Goal: Information Seeking & Learning: Learn about a topic

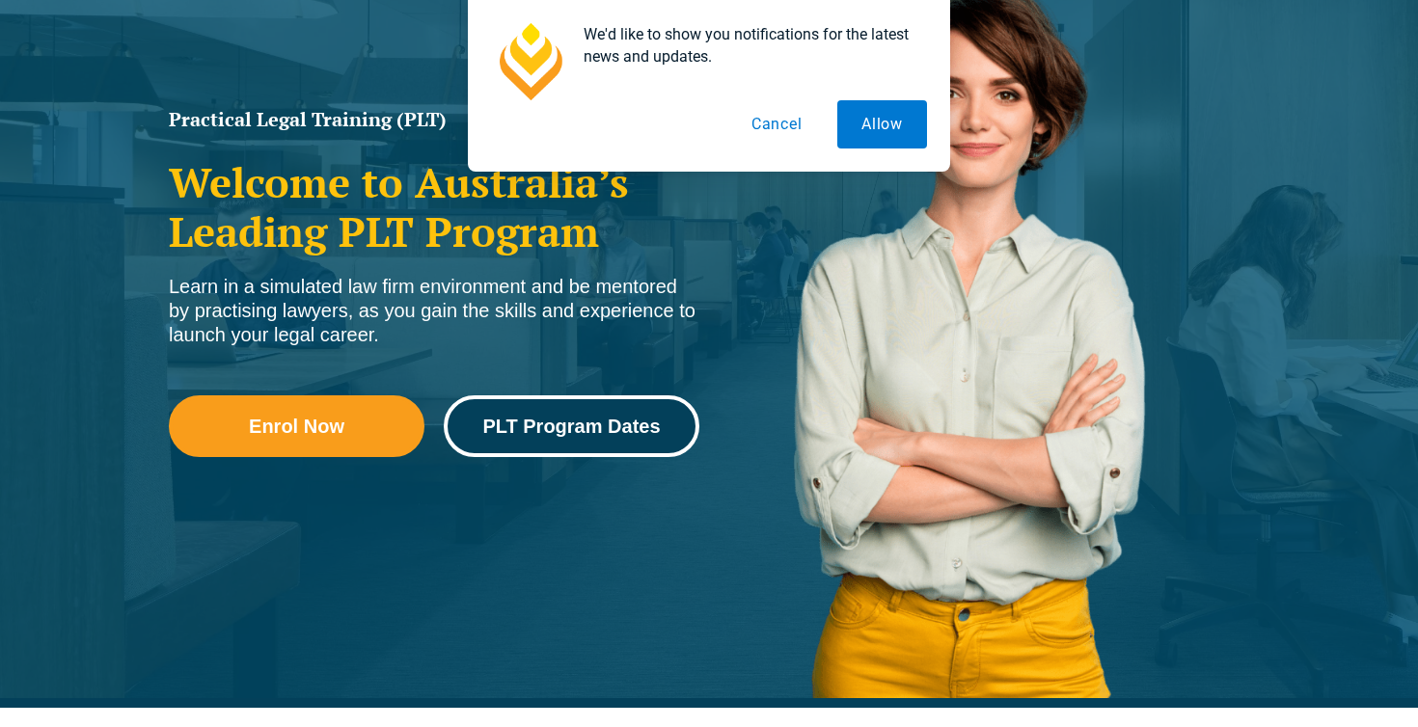
click at [640, 435] on span "PLT Program Dates" at bounding box center [571, 426] width 178 height 19
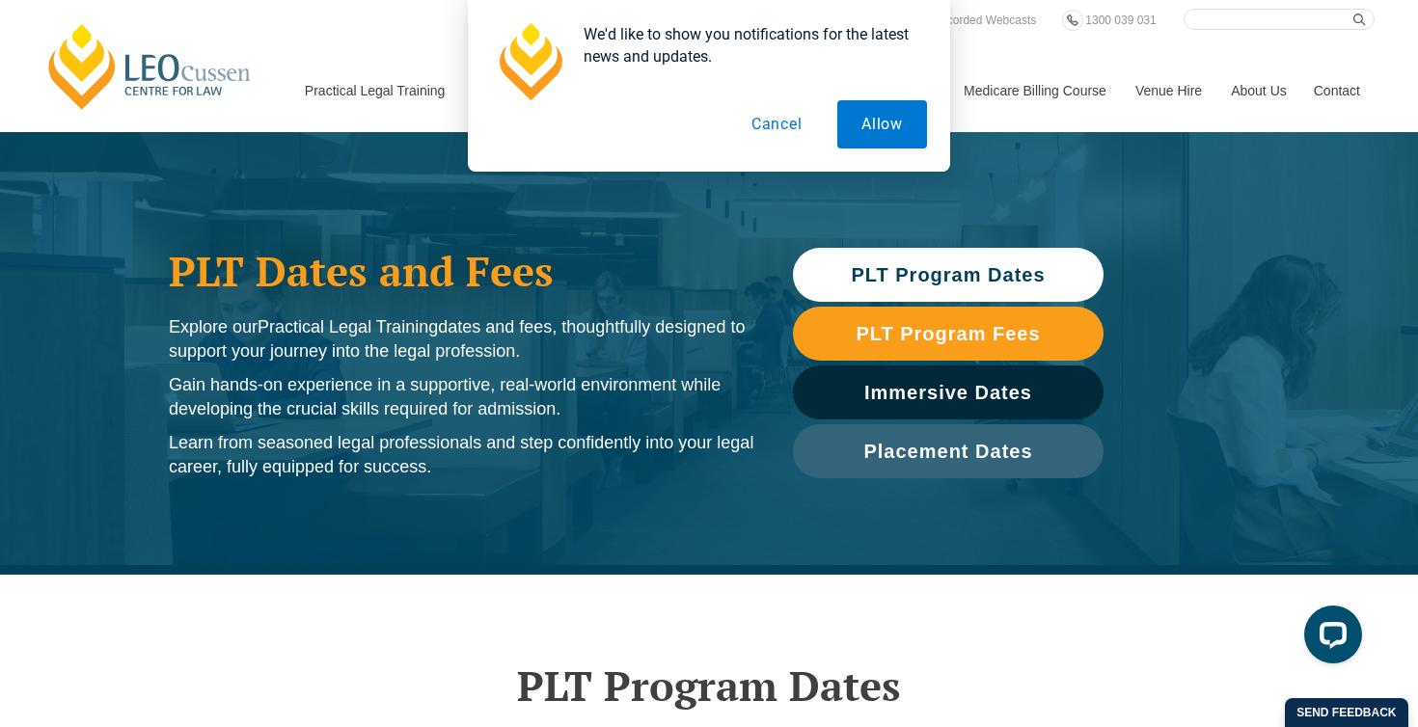
click at [770, 131] on button "Cancel" at bounding box center [776, 124] width 99 height 48
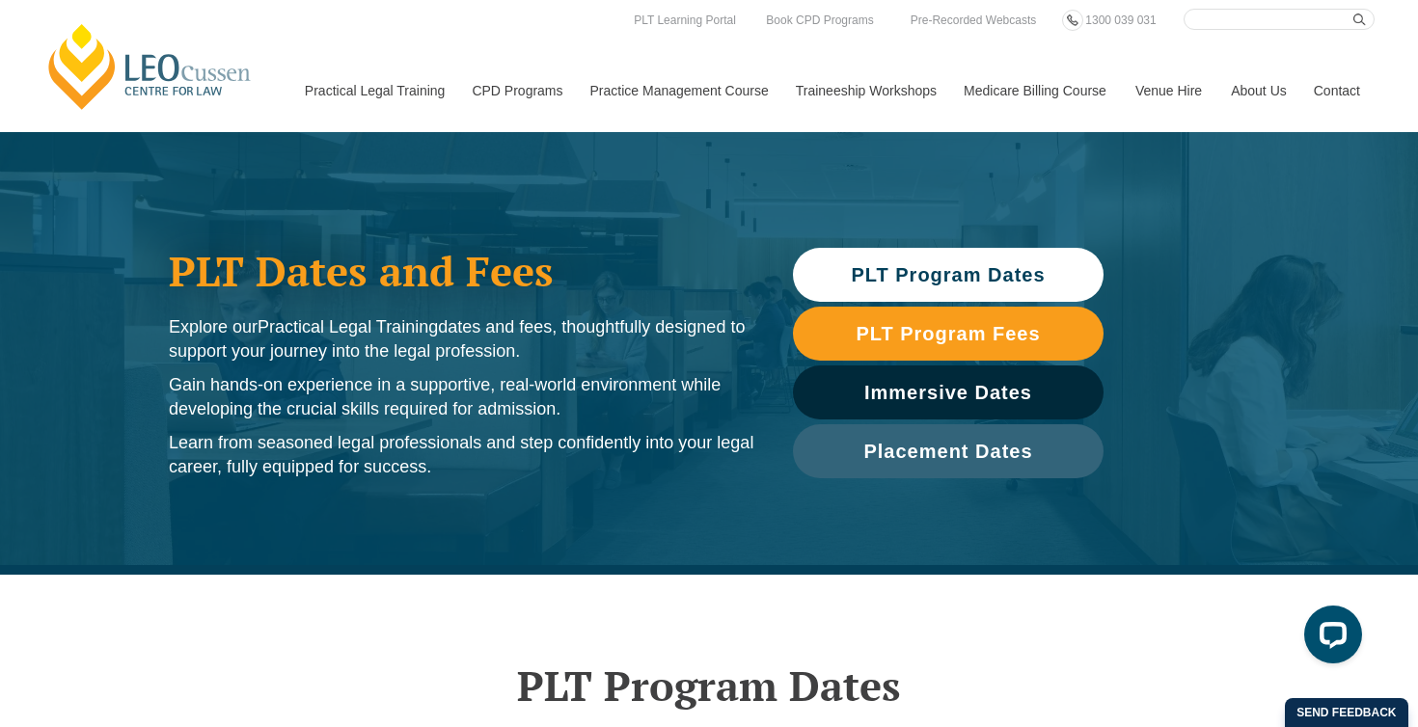
click at [892, 268] on span "PLT Program Dates" at bounding box center [948, 274] width 194 height 19
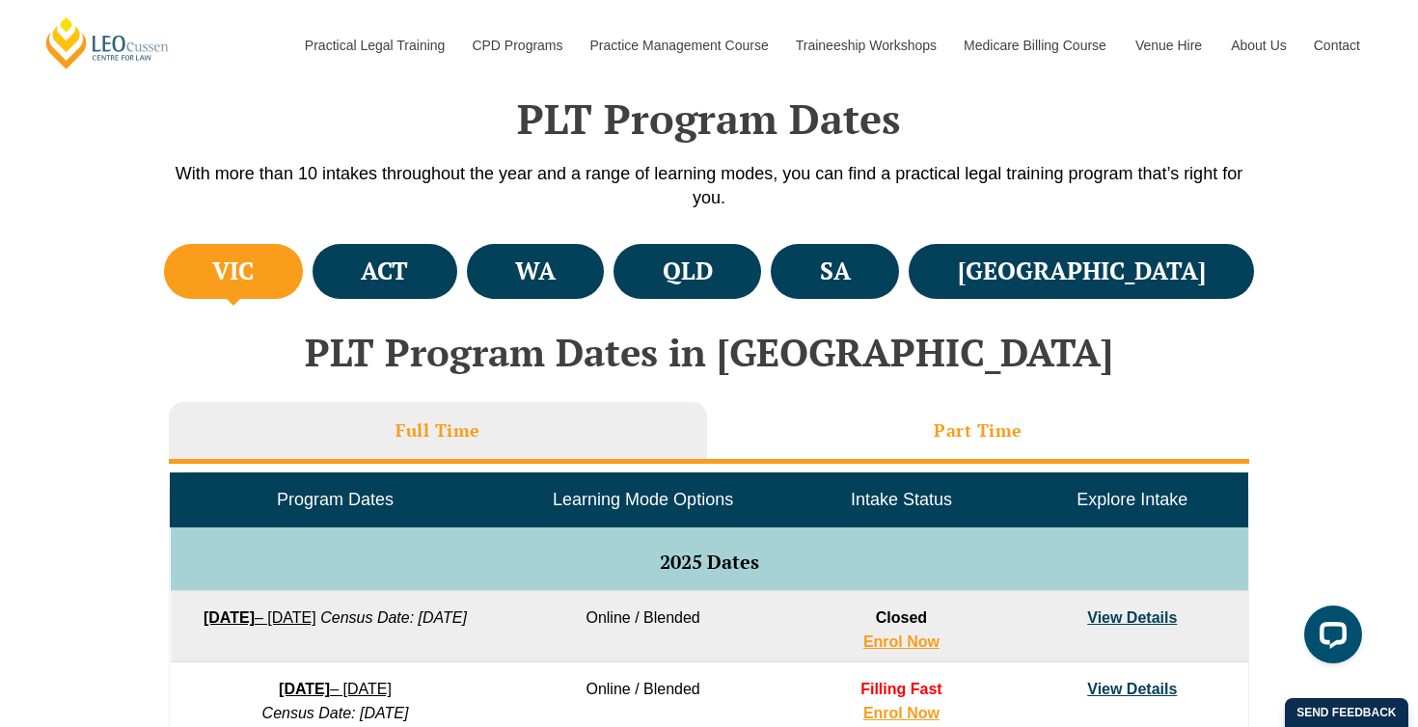
scroll to position [575, 0]
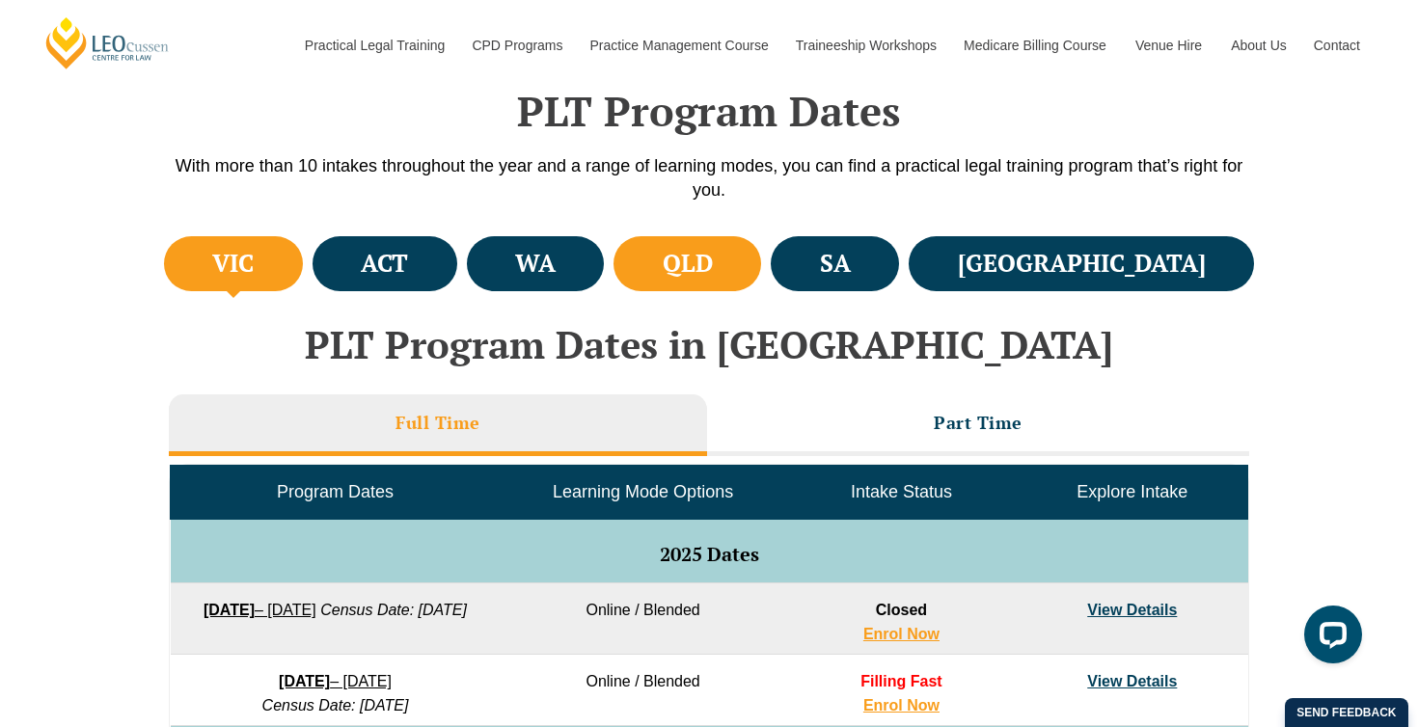
click at [713, 276] on h4 "QLD" at bounding box center [688, 264] width 50 height 32
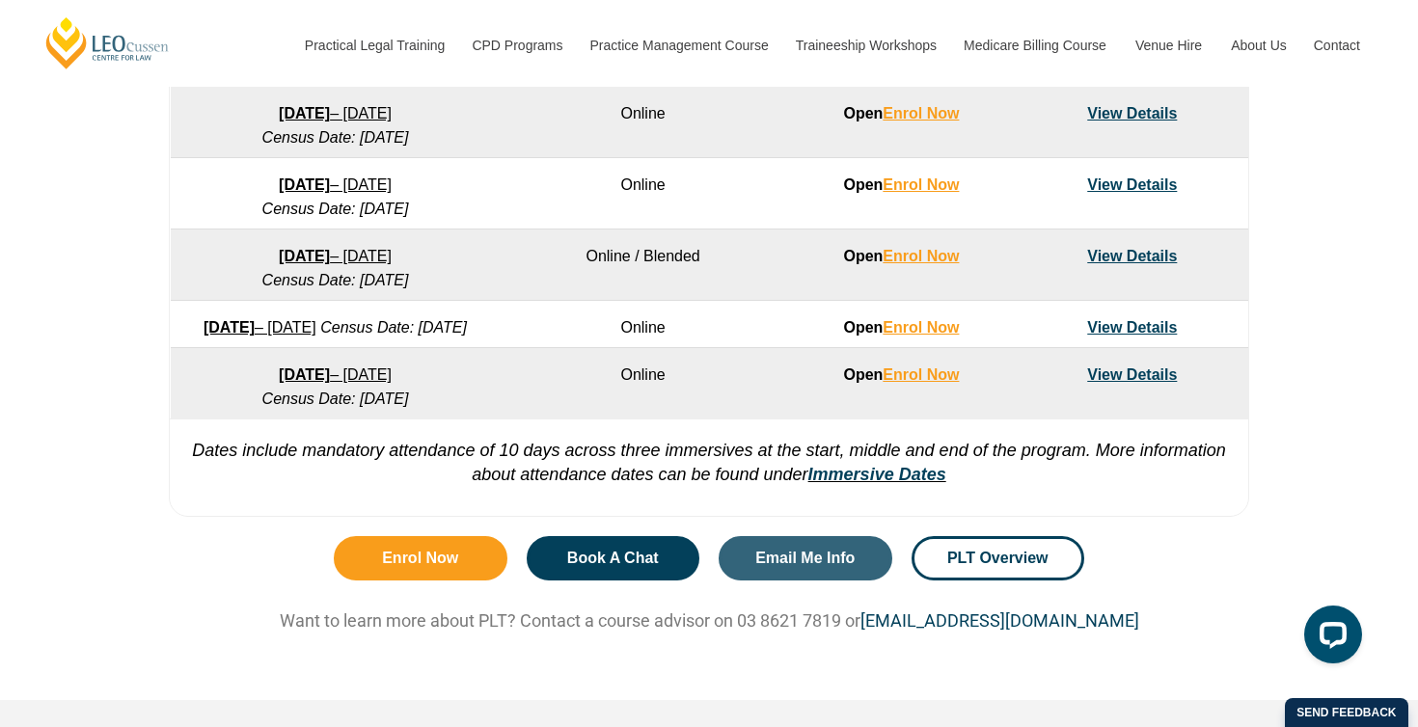
scroll to position [1425, 0]
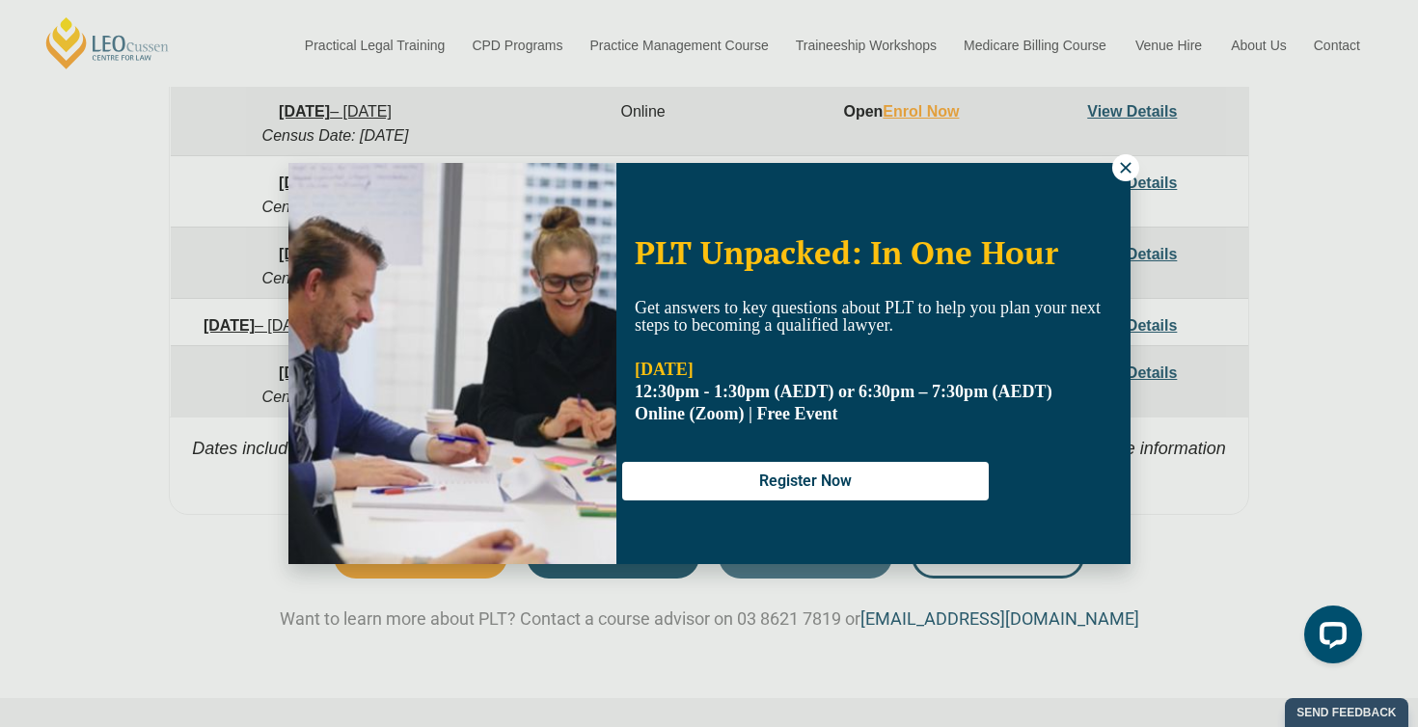
click at [1137, 169] on button at bounding box center [1125, 167] width 27 height 27
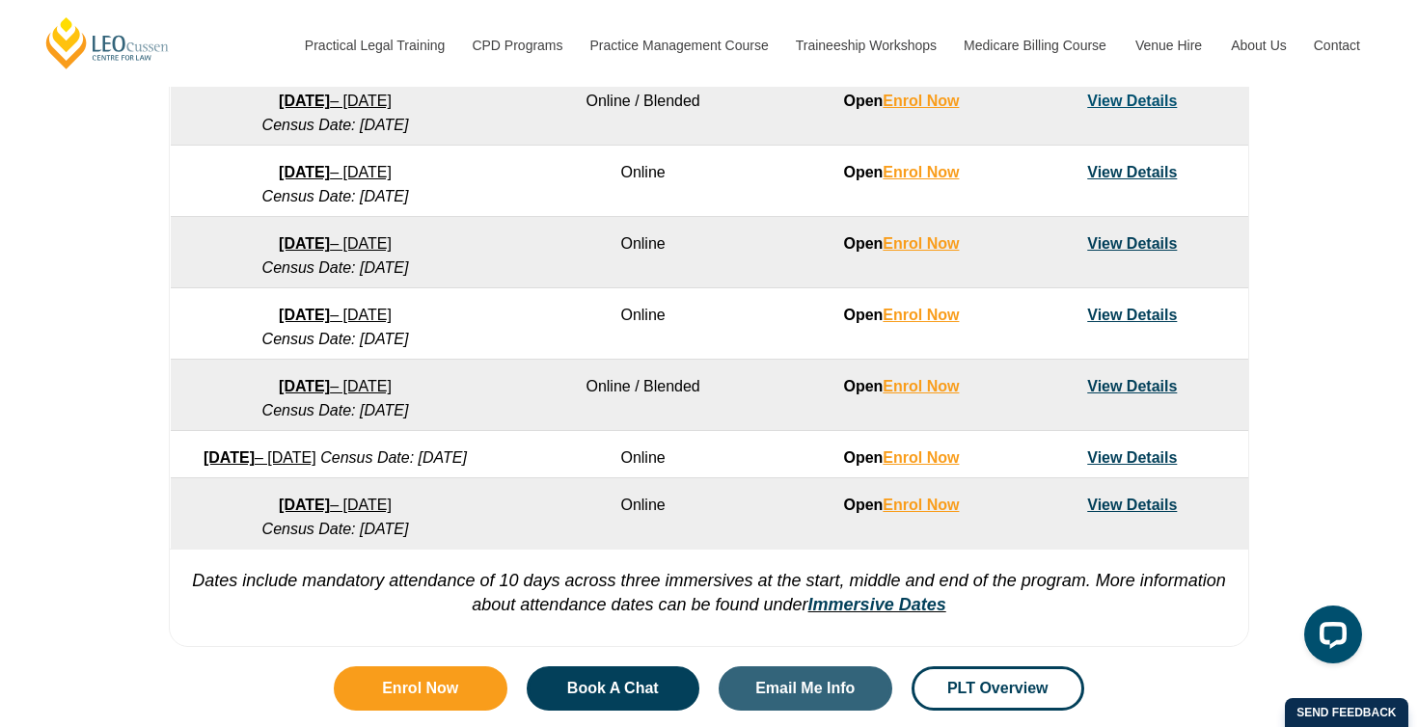
scroll to position [1320, 0]
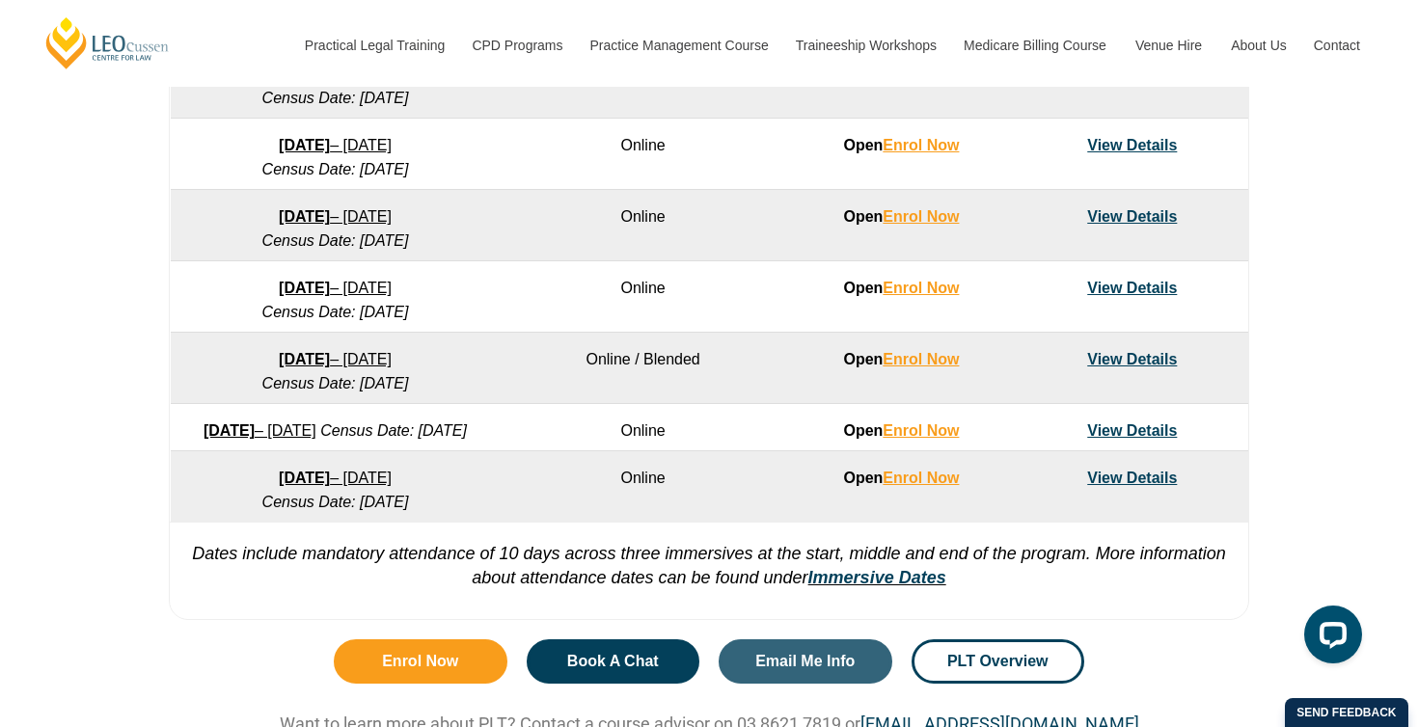
click at [295, 510] on em "Census Date: 18 January 2027" at bounding box center [335, 502] width 147 height 16
click at [302, 548] on p "Dates include mandatory attendance of 10 days across three immersives at the st…" at bounding box center [709, 556] width 1079 height 69
click at [300, 510] on em "Census Date: 18 January 2027" at bounding box center [335, 502] width 147 height 16
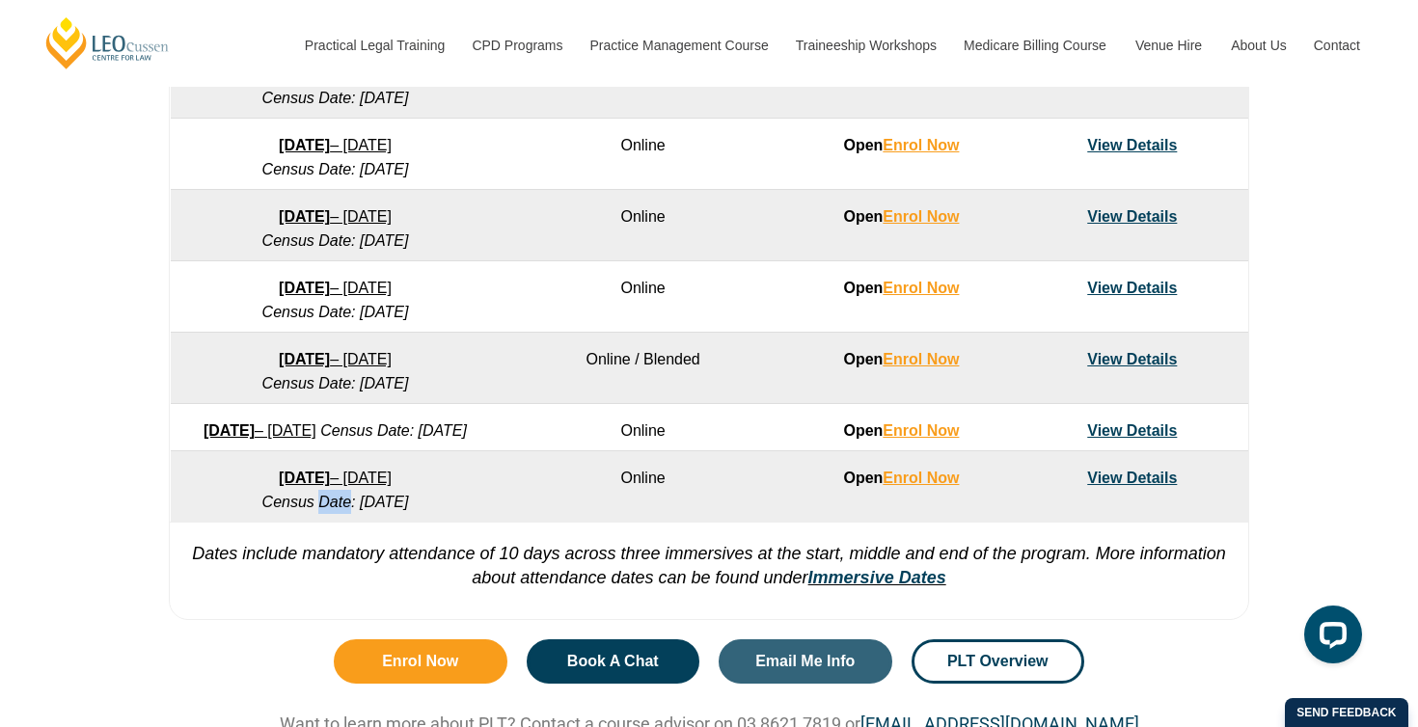
click at [300, 510] on em "Census Date: 18 January 2027" at bounding box center [335, 502] width 147 height 16
click at [262, 510] on em "Census Date: 18 January 2027" at bounding box center [335, 502] width 147 height 16
click at [289, 510] on em "Census Date: 18 January 2027" at bounding box center [335, 502] width 147 height 16
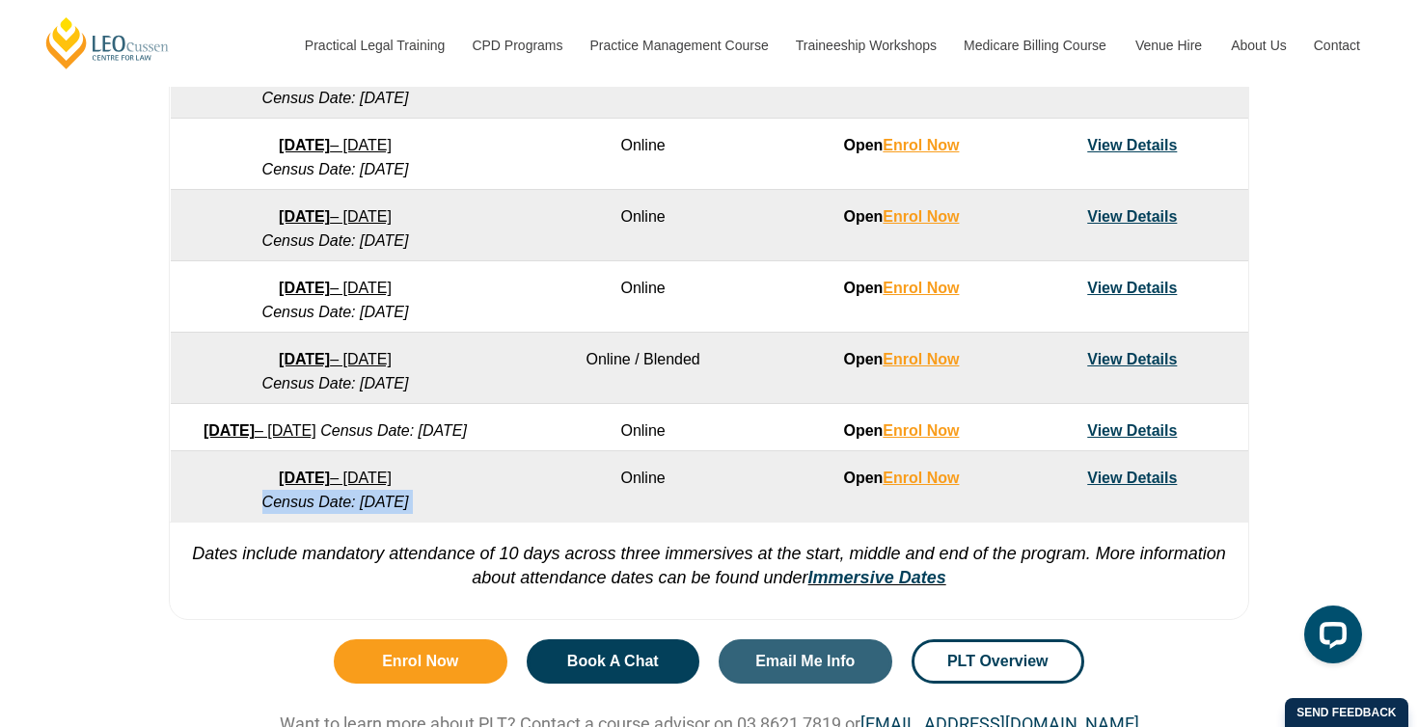
click at [289, 510] on em "Census Date: 18 January 2027" at bounding box center [335, 502] width 147 height 16
click at [298, 553] on p "Dates include mandatory attendance of 10 days across three immersives at the st…" at bounding box center [709, 556] width 1079 height 69
click at [1123, 486] on link "View Details" at bounding box center [1132, 478] width 90 height 16
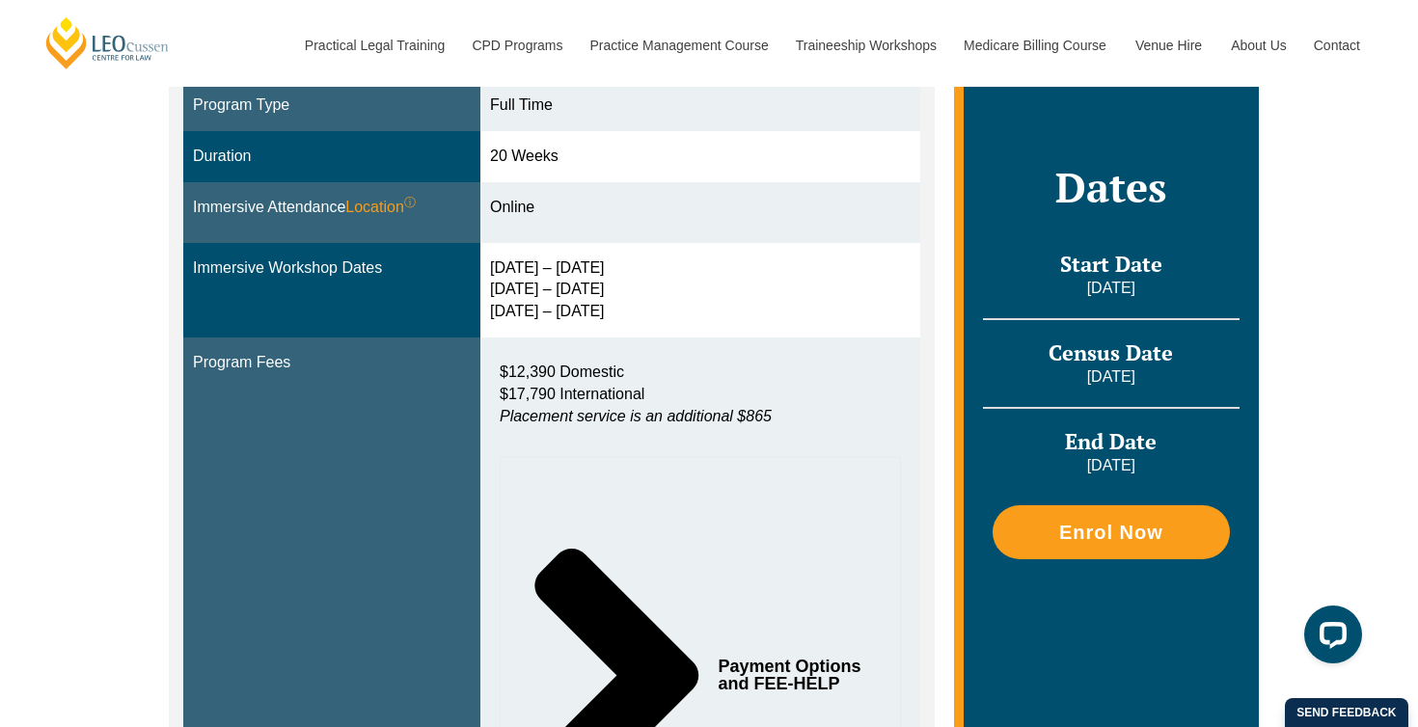
scroll to position [605, 0]
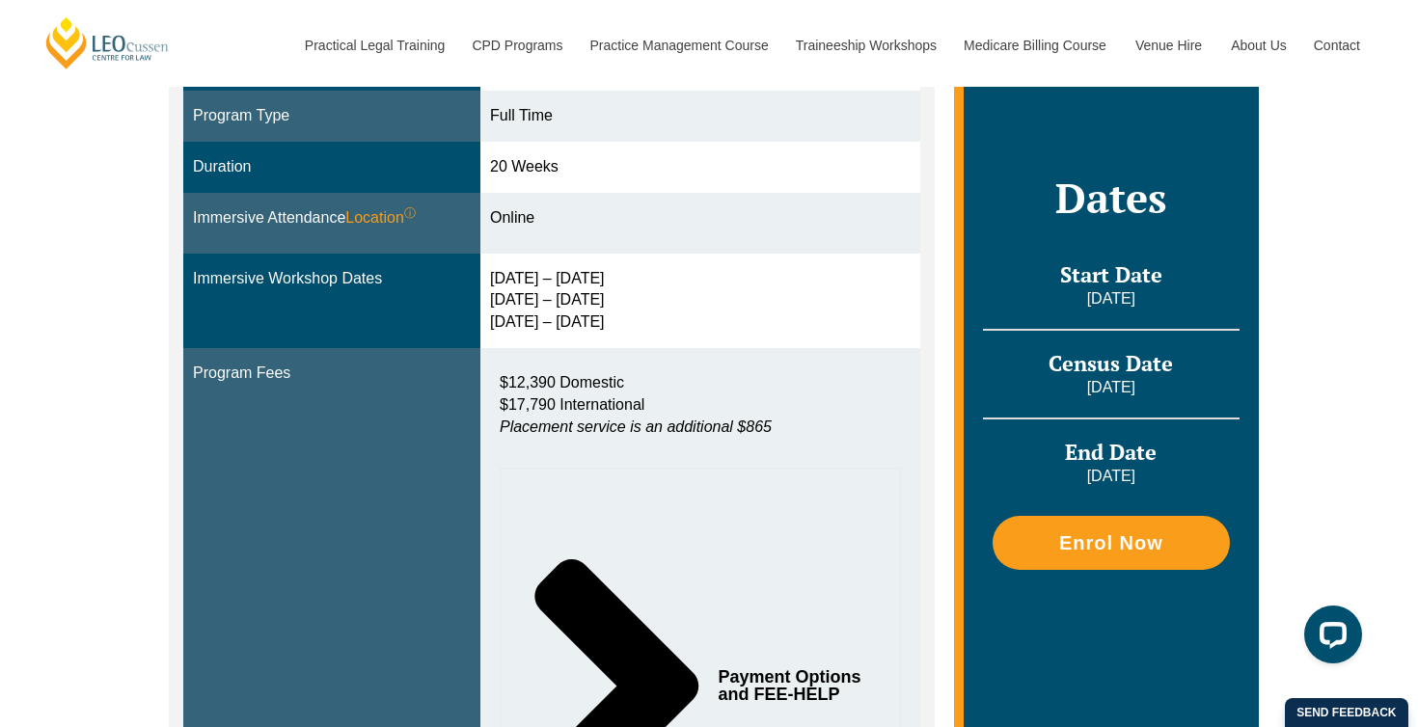
click at [507, 323] on div "15 – 18 Dec 2026 10 – 12 Mar 2027 28 – 30 Apr 2027" at bounding box center [700, 301] width 421 height 67
click at [507, 303] on div "15 – 18 Dec 2026 10 – 12 Mar 2027 28 – 30 Apr 2027" at bounding box center [700, 301] width 421 height 67
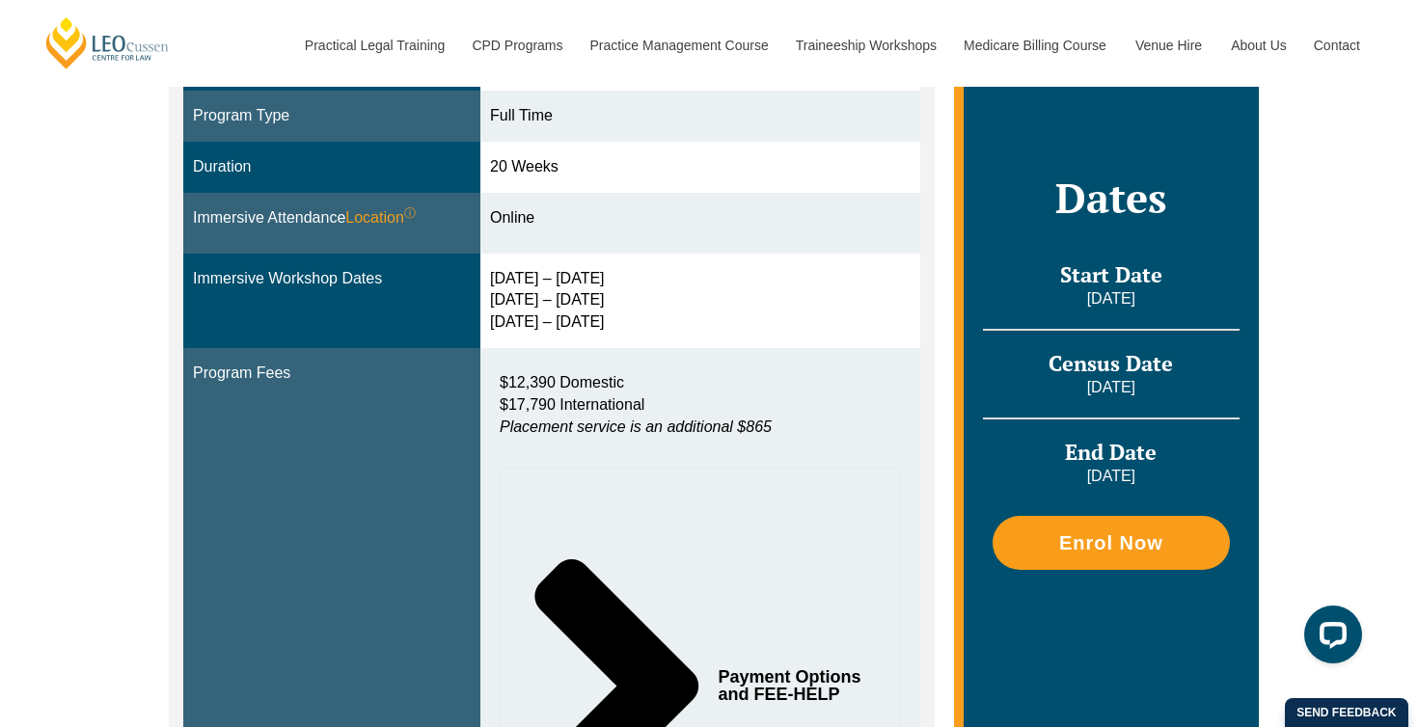
click at [509, 279] on div "15 – 18 Dec 2026 10 – 12 Mar 2027 28 – 30 Apr 2027" at bounding box center [700, 301] width 421 height 67
click at [507, 295] on div "15 – 18 Dec 2026 10 – 12 Mar 2027 28 – 30 Apr 2027" at bounding box center [700, 301] width 421 height 67
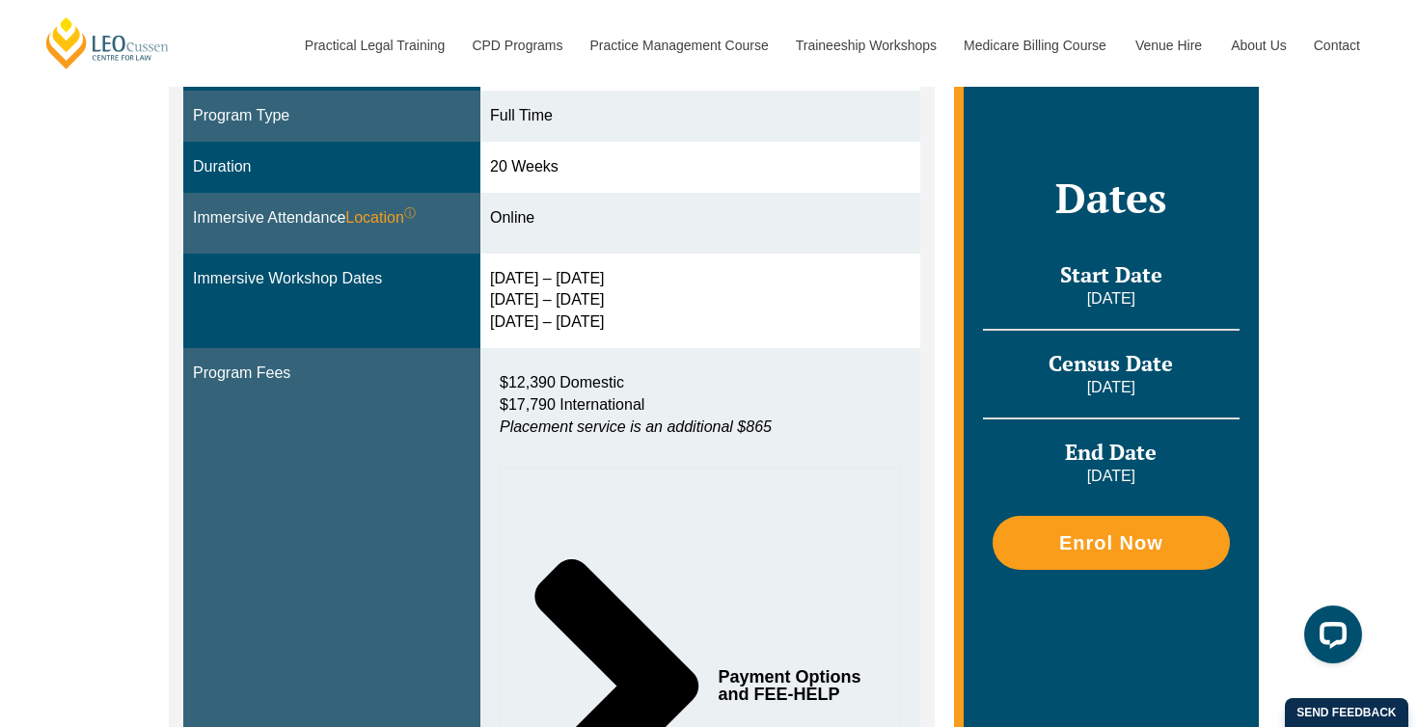
click at [547, 302] on div "15 – 18 Dec 2026 10 – 12 Mar 2027 28 – 30 Apr 2027" at bounding box center [700, 301] width 421 height 67
click at [546, 302] on div "15 – 18 Dec 2026 10 – 12 Mar 2027 28 – 30 Apr 2027" at bounding box center [700, 301] width 421 height 67
click at [539, 316] on div "15 – 18 Dec 2026 10 – 12 Mar 2027 28 – 30 Apr 2027" at bounding box center [700, 301] width 421 height 67
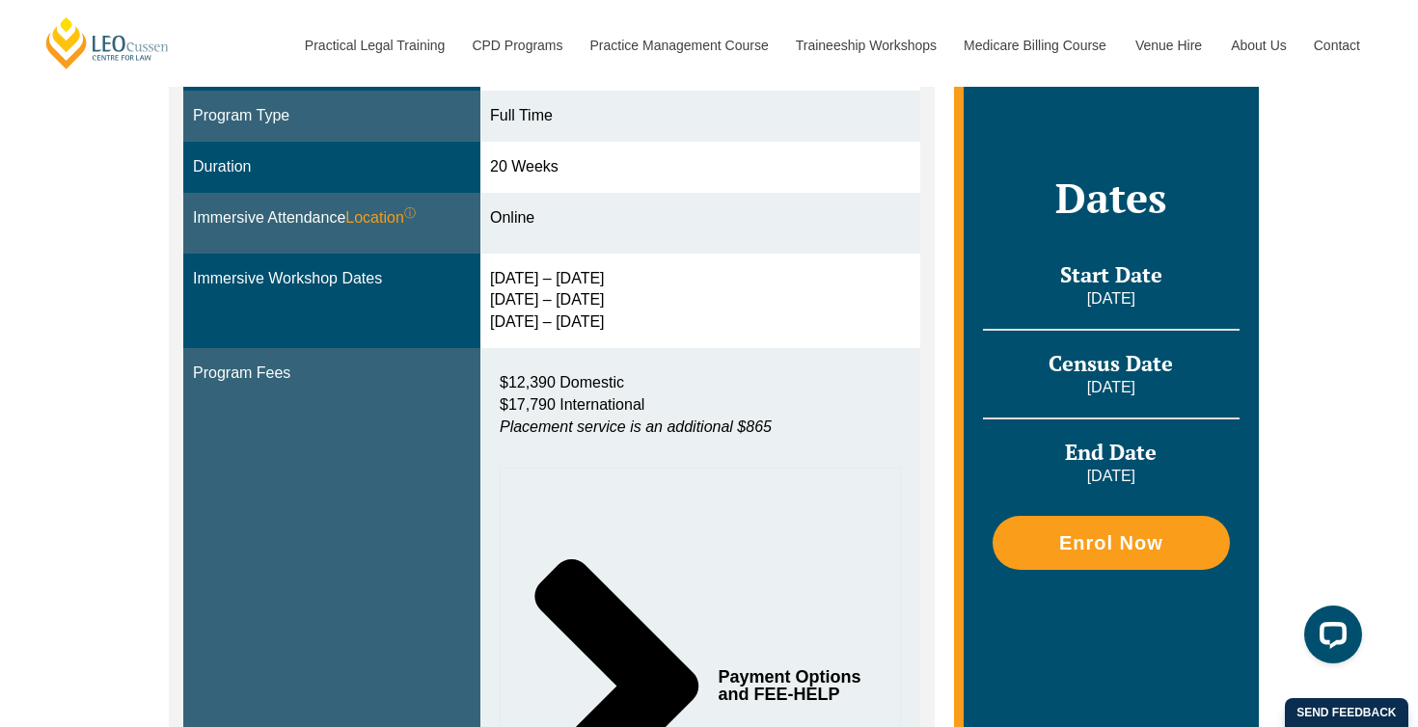
click at [539, 305] on div "15 – 18 Dec 2026 10 – 12 Mar 2027 28 – 30 Apr 2027" at bounding box center [700, 301] width 421 height 67
click at [506, 310] on div "15 – 18 Dec 2026 10 – 12 Mar 2027 28 – 30 Apr 2027" at bounding box center [700, 301] width 421 height 67
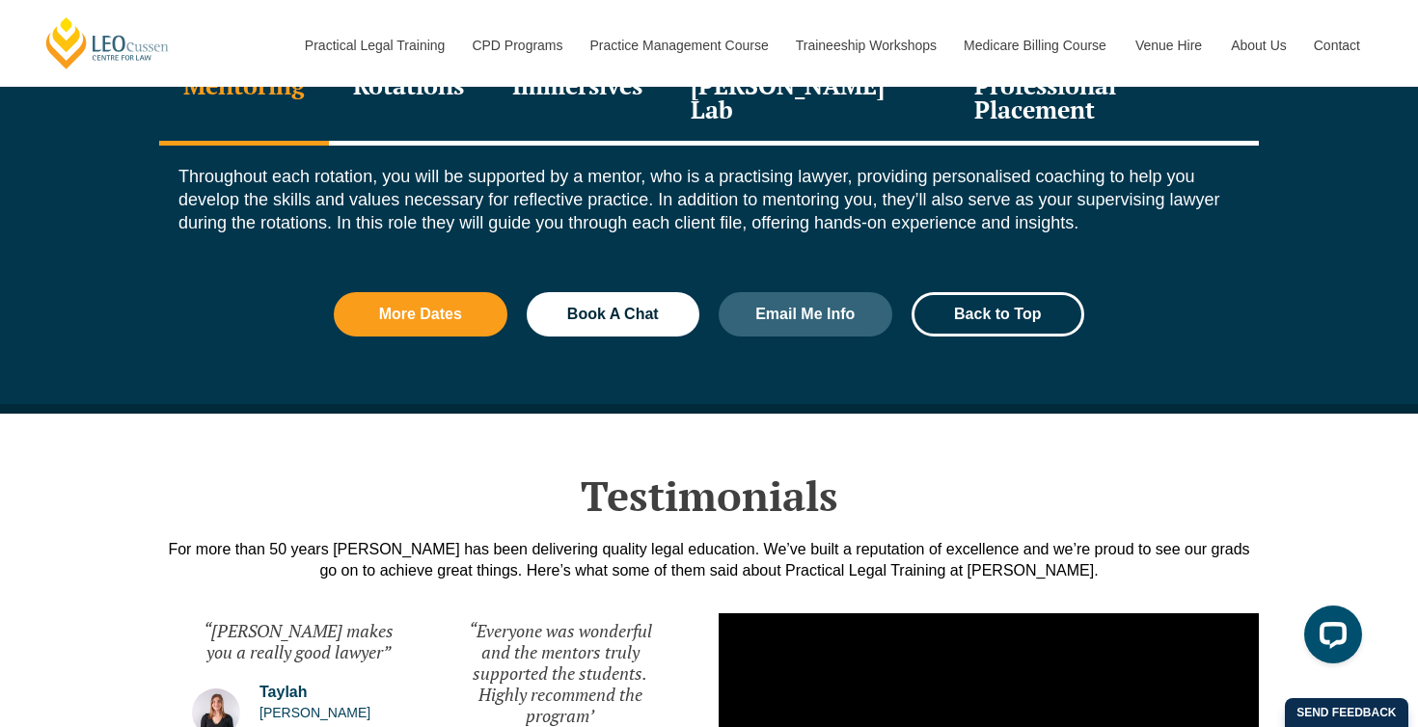
scroll to position [2593, 0]
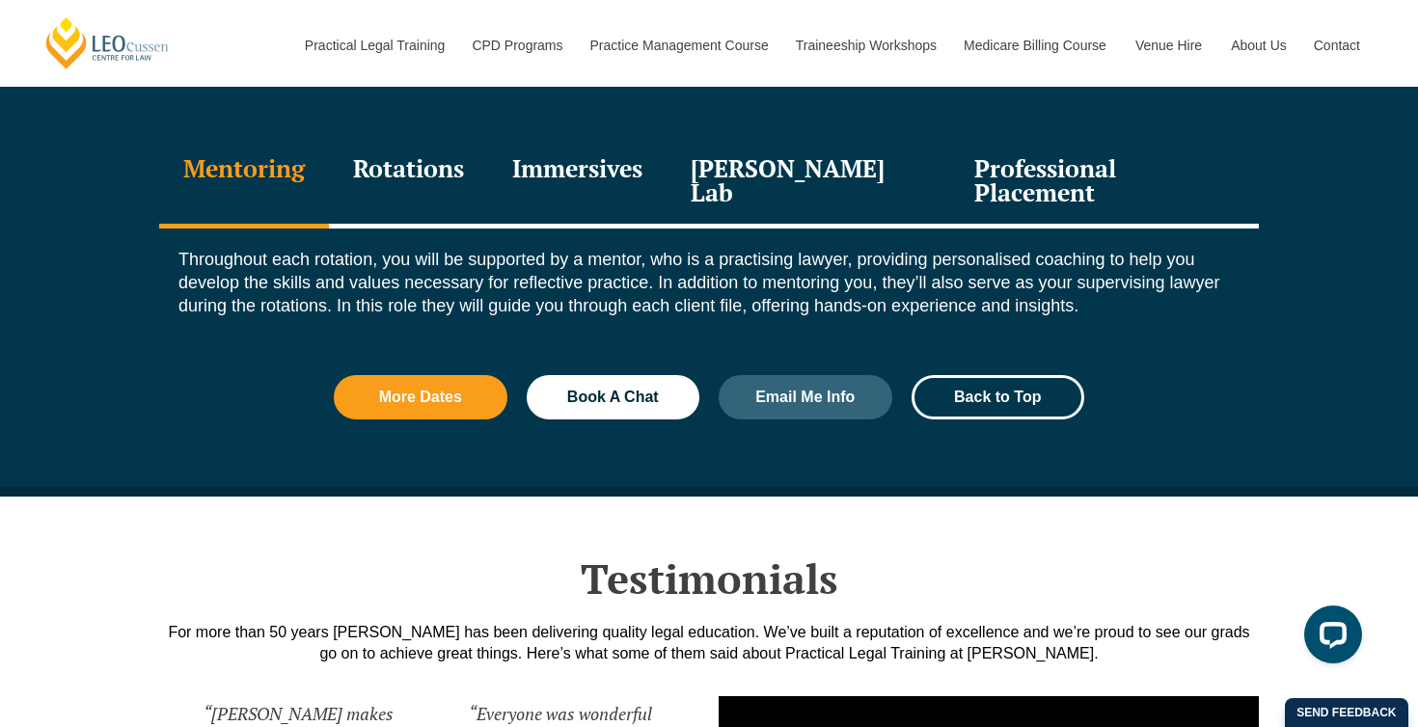
click at [454, 162] on div "Rotations" at bounding box center [408, 183] width 159 height 92
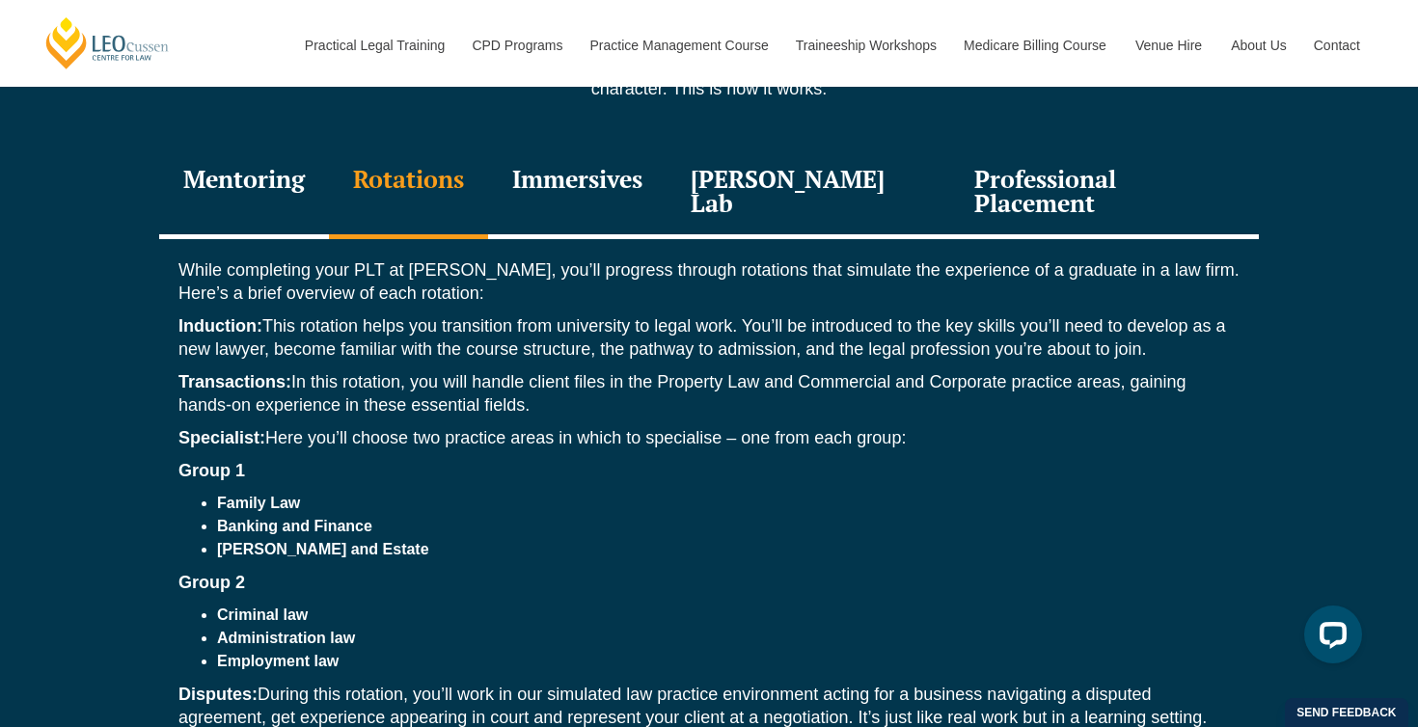
scroll to position [2571, 0]
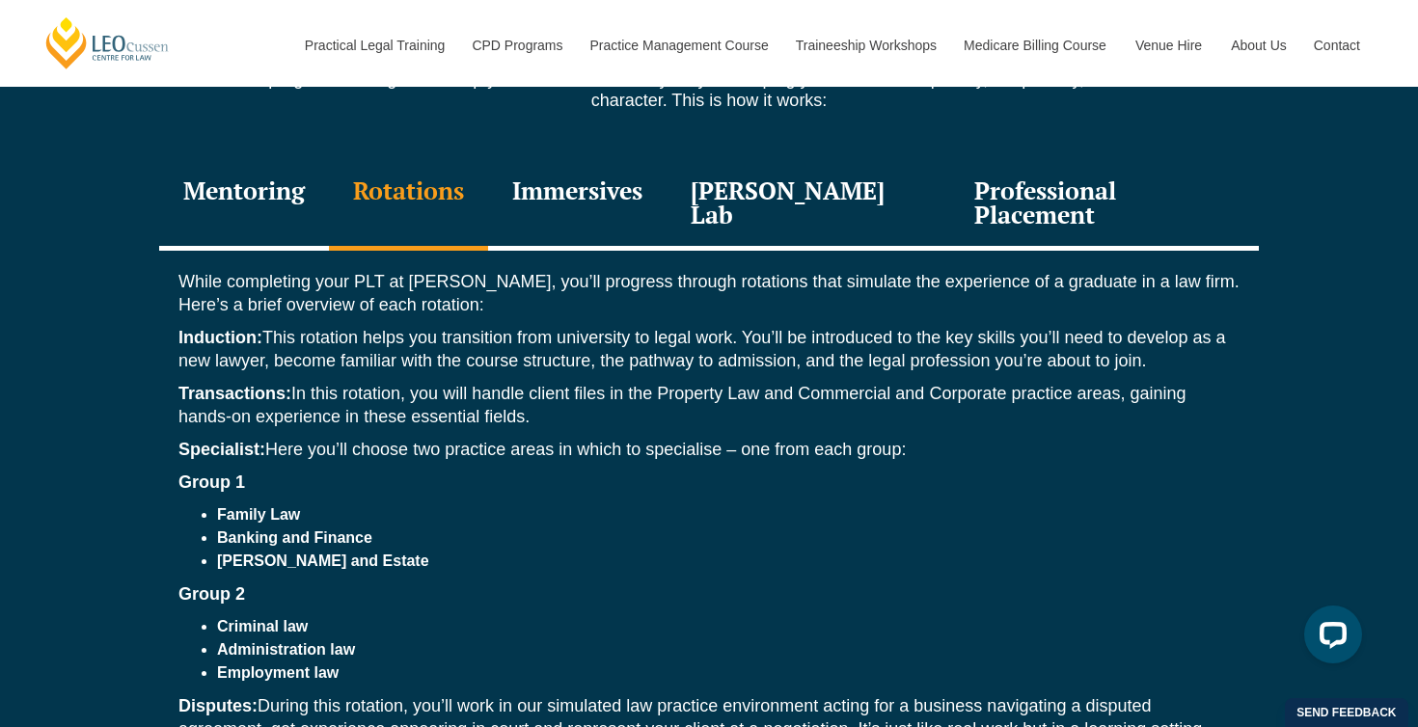
click at [607, 184] on div "Immersives" at bounding box center [577, 205] width 178 height 92
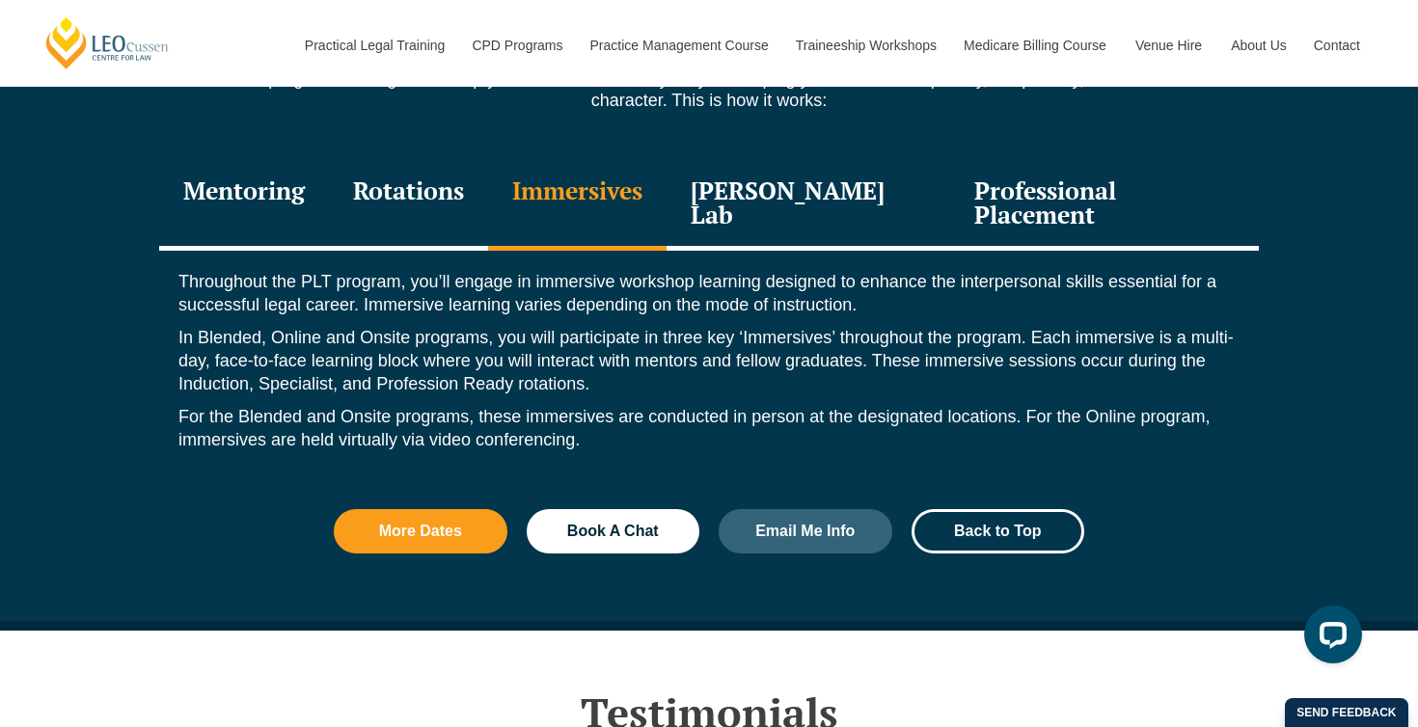
click at [766, 175] on div "Leo Justice Lab" at bounding box center [809, 205] width 284 height 92
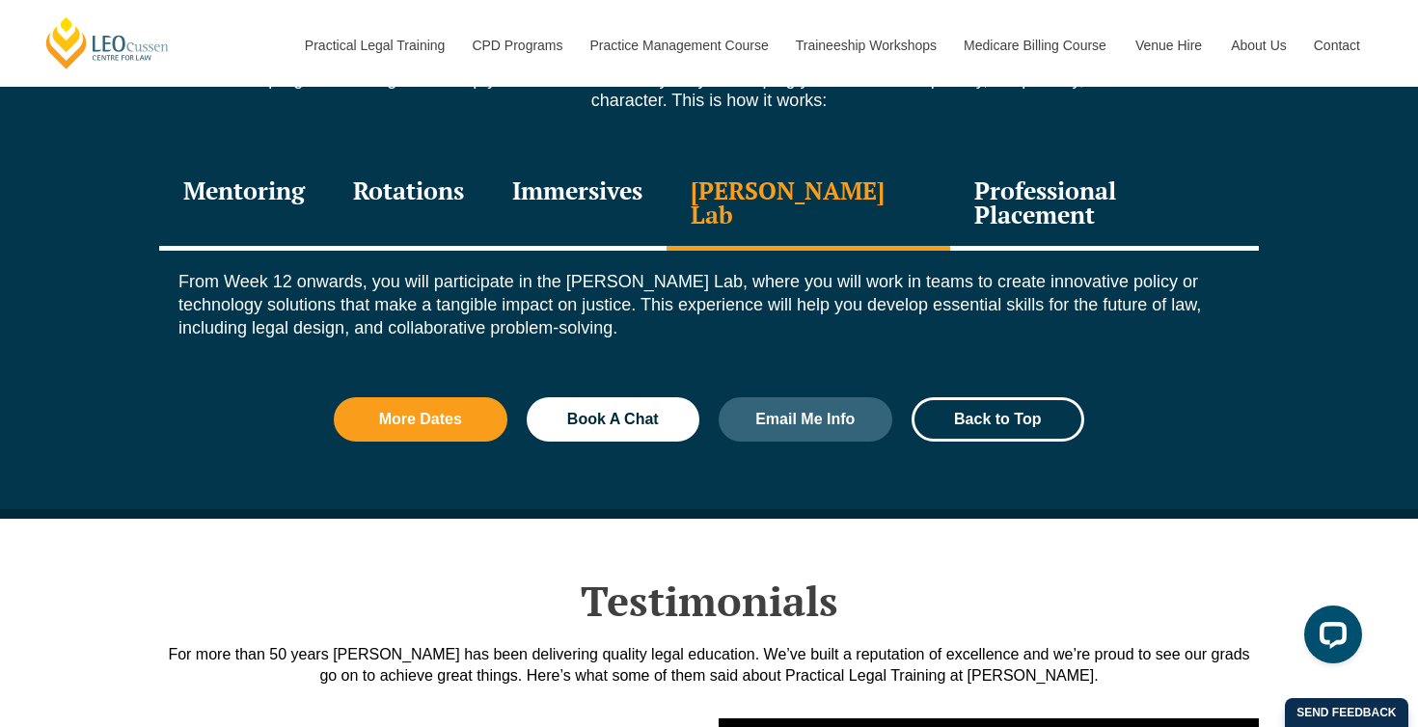
click at [971, 184] on div "Professional Placement" at bounding box center [1104, 205] width 309 height 92
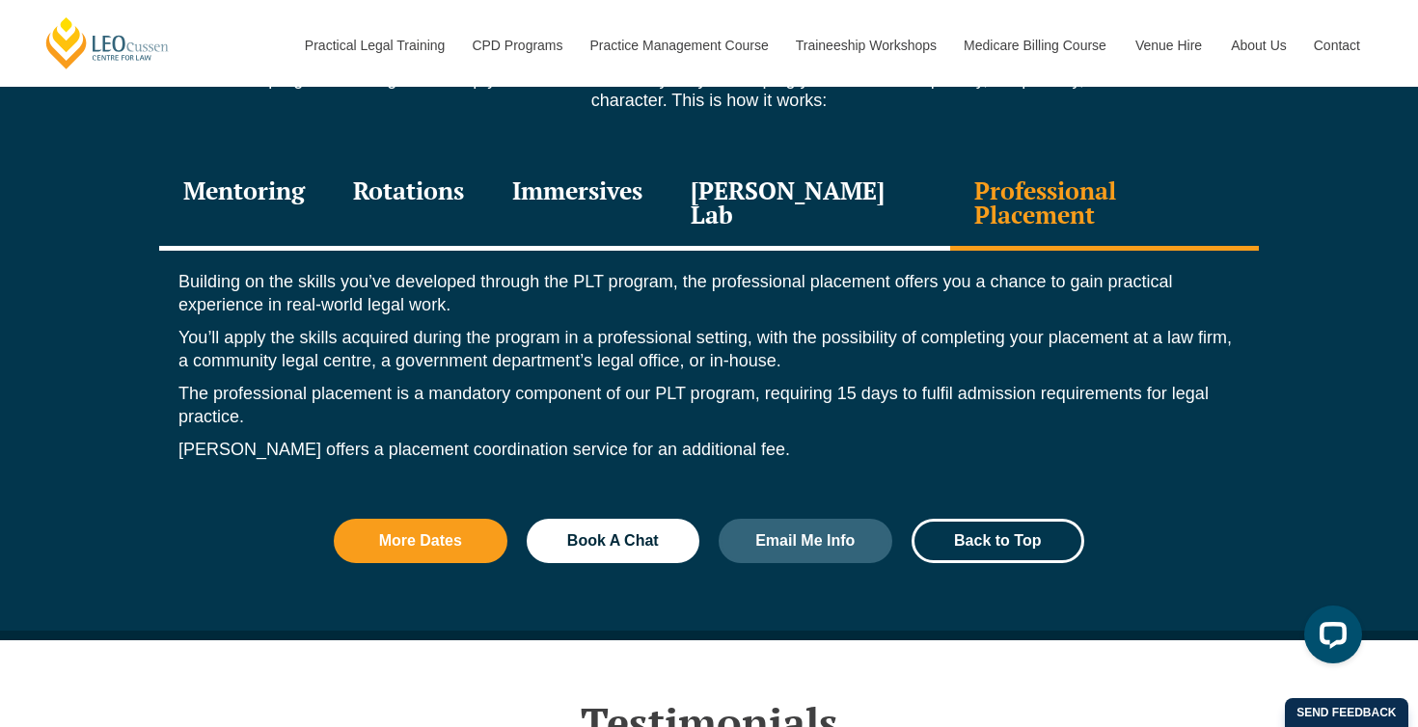
click at [515, 326] on p "You’ll apply the skills acquired during the program in a professional setting, …" at bounding box center [708, 349] width 1061 height 46
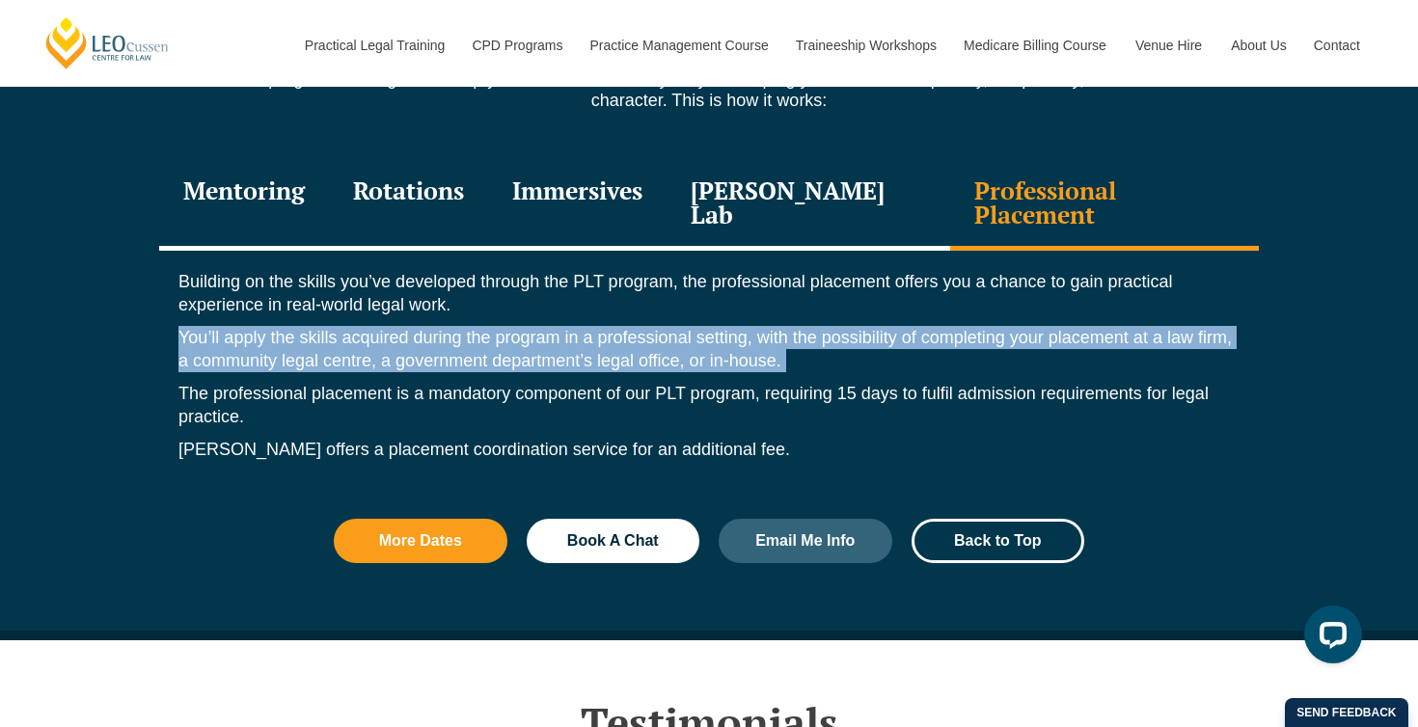
click at [515, 326] on p "You’ll apply the skills acquired during the program in a professional setting, …" at bounding box center [708, 349] width 1061 height 46
click at [508, 326] on p "You’ll apply the skills acquired during the program in a professional setting, …" at bounding box center [708, 349] width 1061 height 46
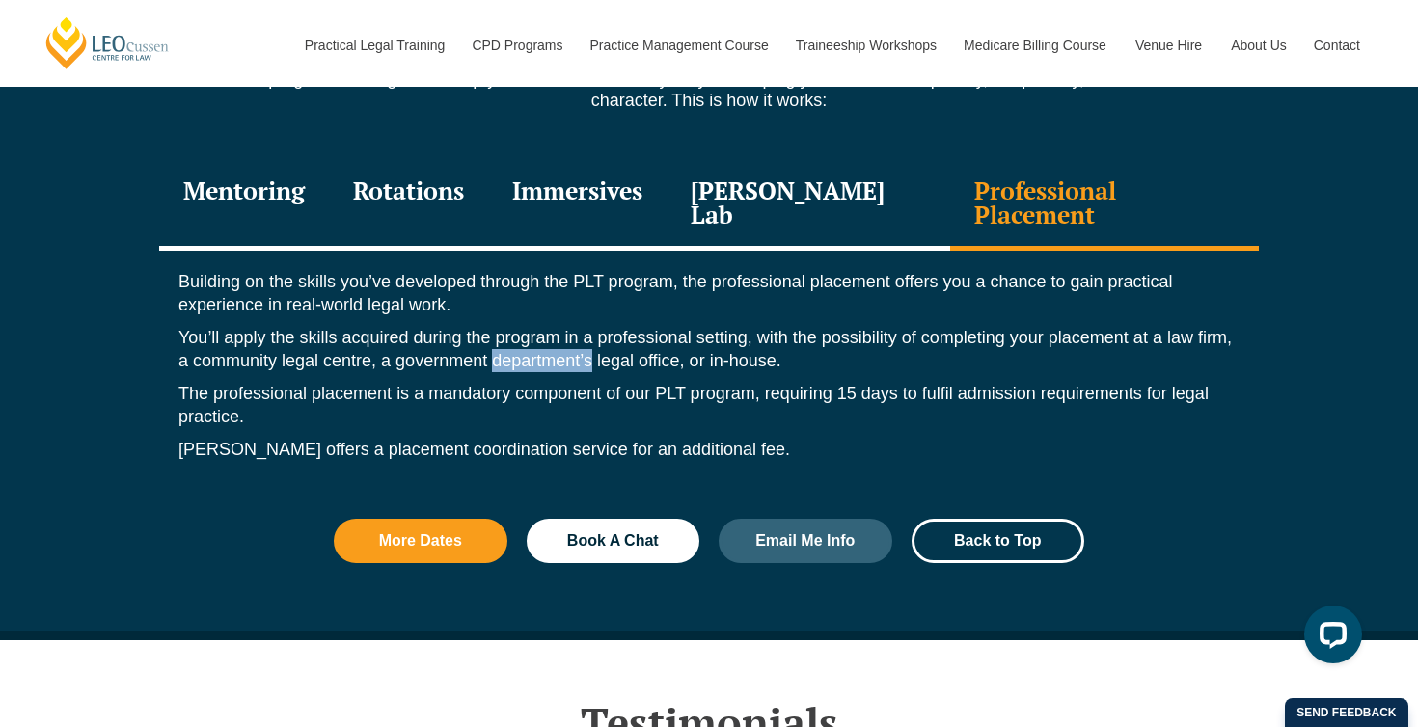
click at [508, 326] on p "You’ll apply the skills acquired during the program in a professional setting, …" at bounding box center [708, 349] width 1061 height 46
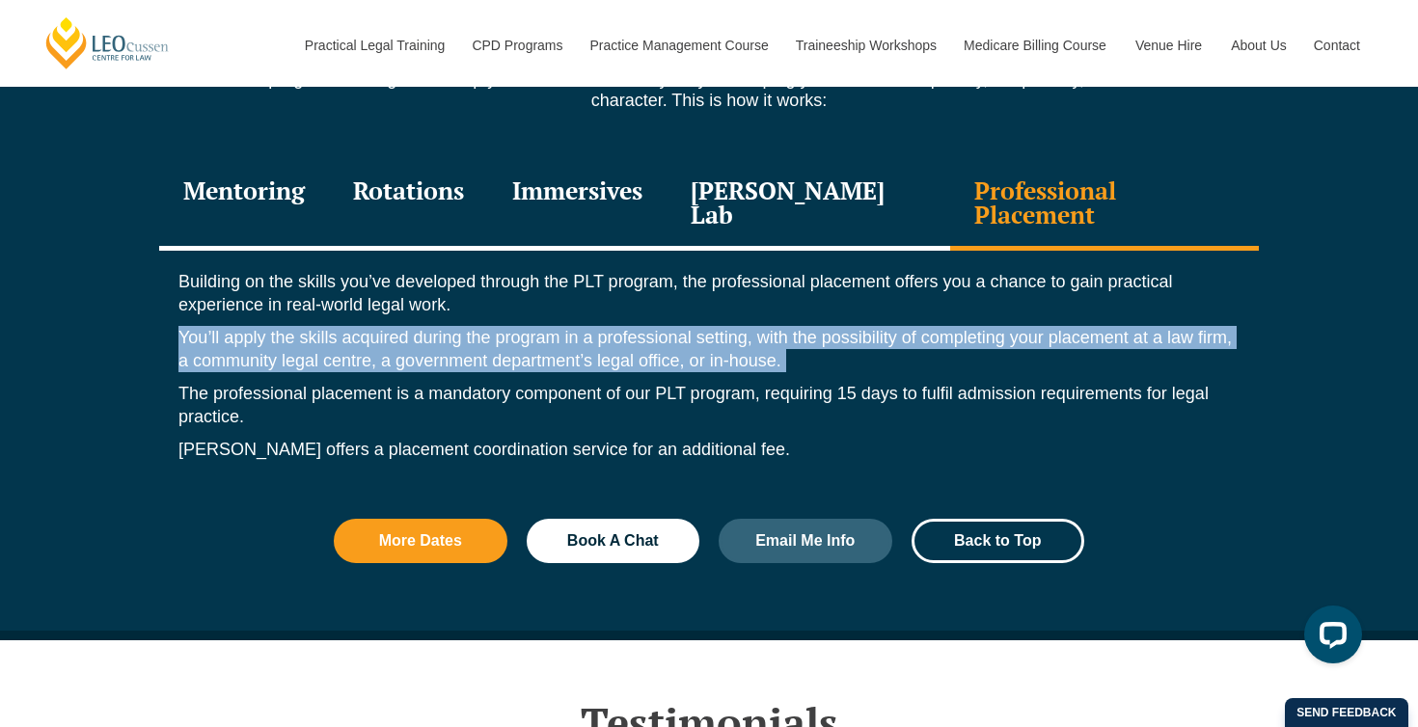
click at [508, 326] on p "You’ll apply the skills acquired during the program in a professional setting, …" at bounding box center [708, 349] width 1061 height 46
click at [500, 326] on p "You’ll apply the skills acquired during the program in a professional setting, …" at bounding box center [708, 349] width 1061 height 46
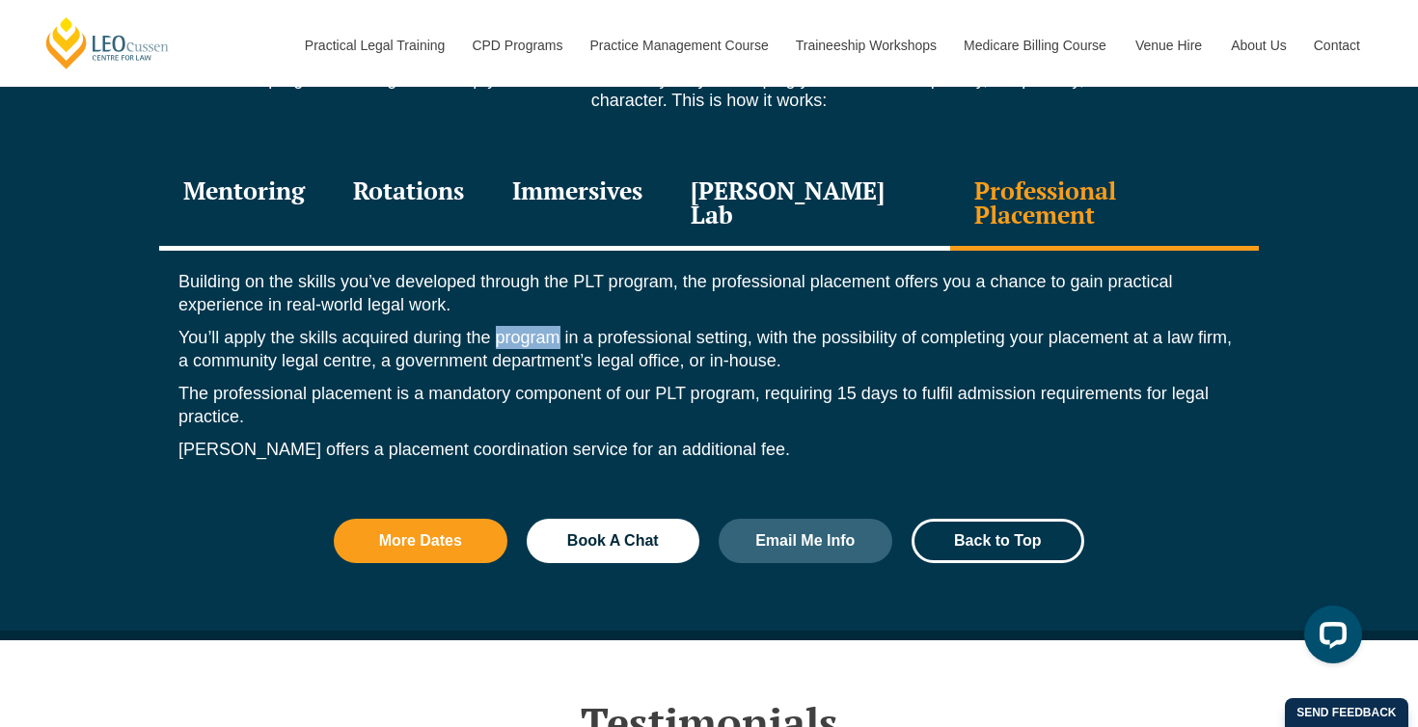
click at [500, 326] on p "You’ll apply the skills acquired during the program in a professional setting, …" at bounding box center [708, 349] width 1061 height 46
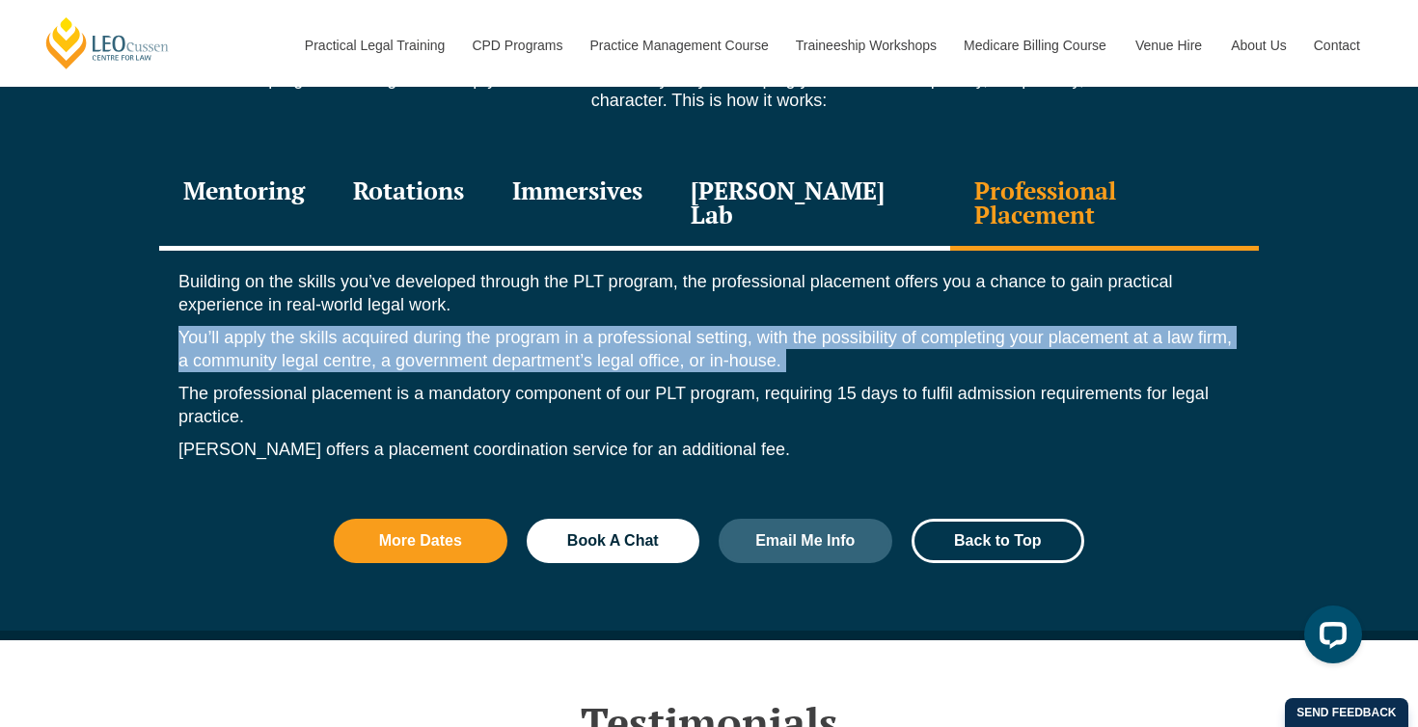
click at [500, 326] on p "You’ll apply the skills acquired during the program in a professional setting, …" at bounding box center [708, 349] width 1061 height 46
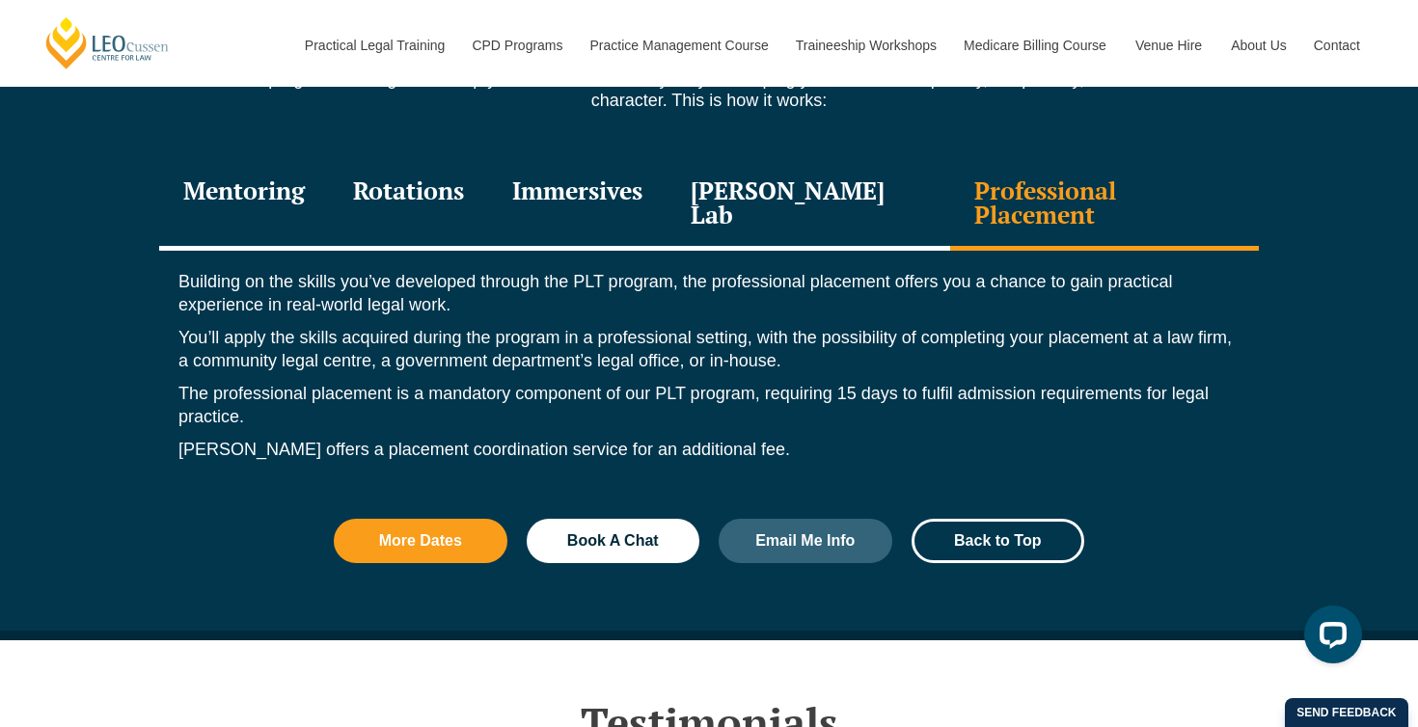
click at [488, 382] on p "The professional placement is a mandatory component of our PLT program, requiri…" at bounding box center [708, 405] width 1061 height 46
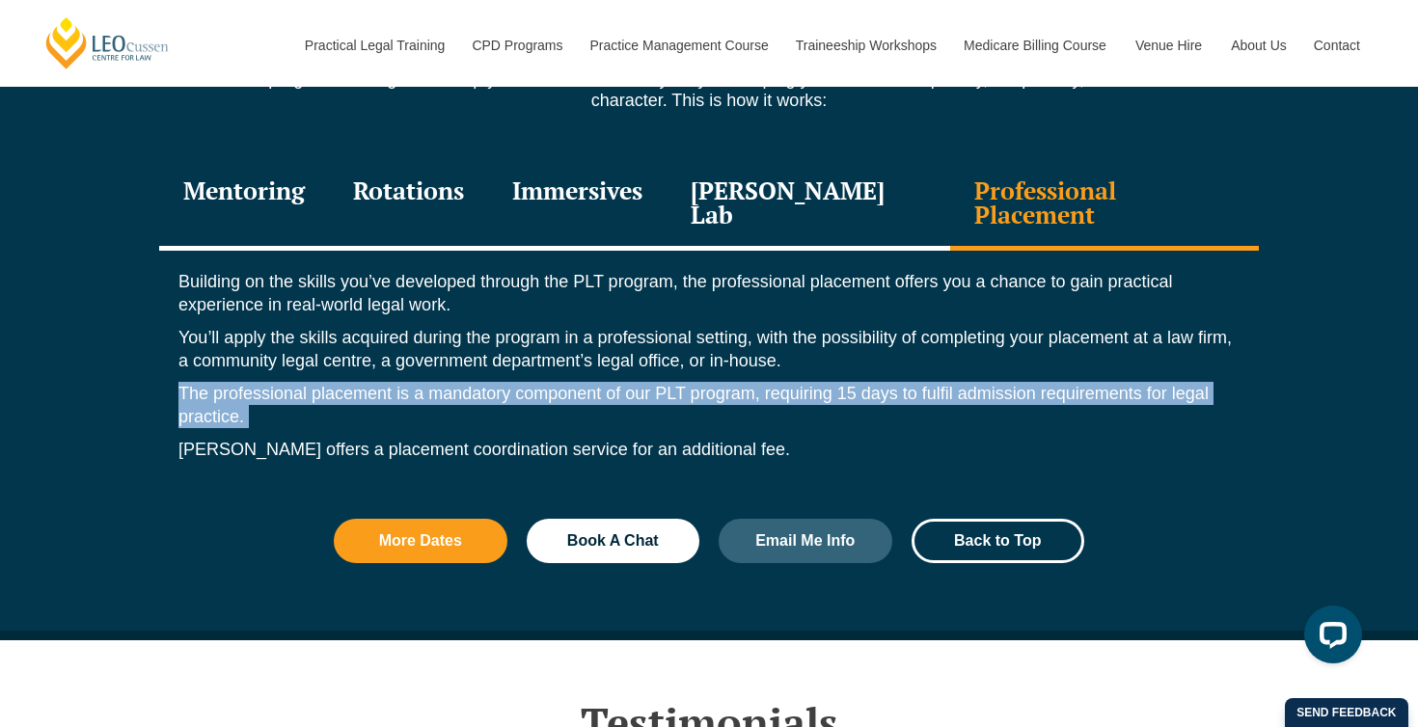
click at [488, 382] on p "The professional placement is a mandatory component of our PLT program, requiri…" at bounding box center [708, 405] width 1061 height 46
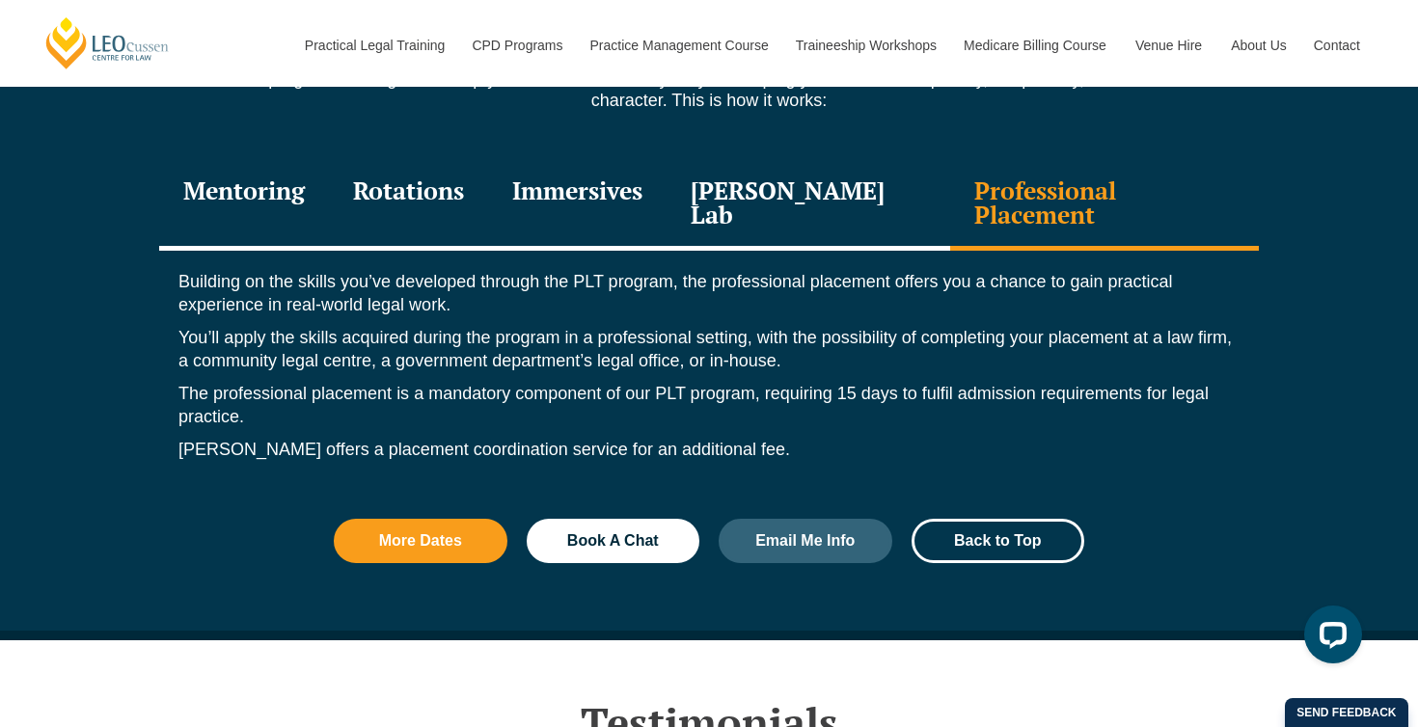
click at [475, 326] on p "You’ll apply the skills acquired during the program in a professional setting, …" at bounding box center [708, 349] width 1061 height 46
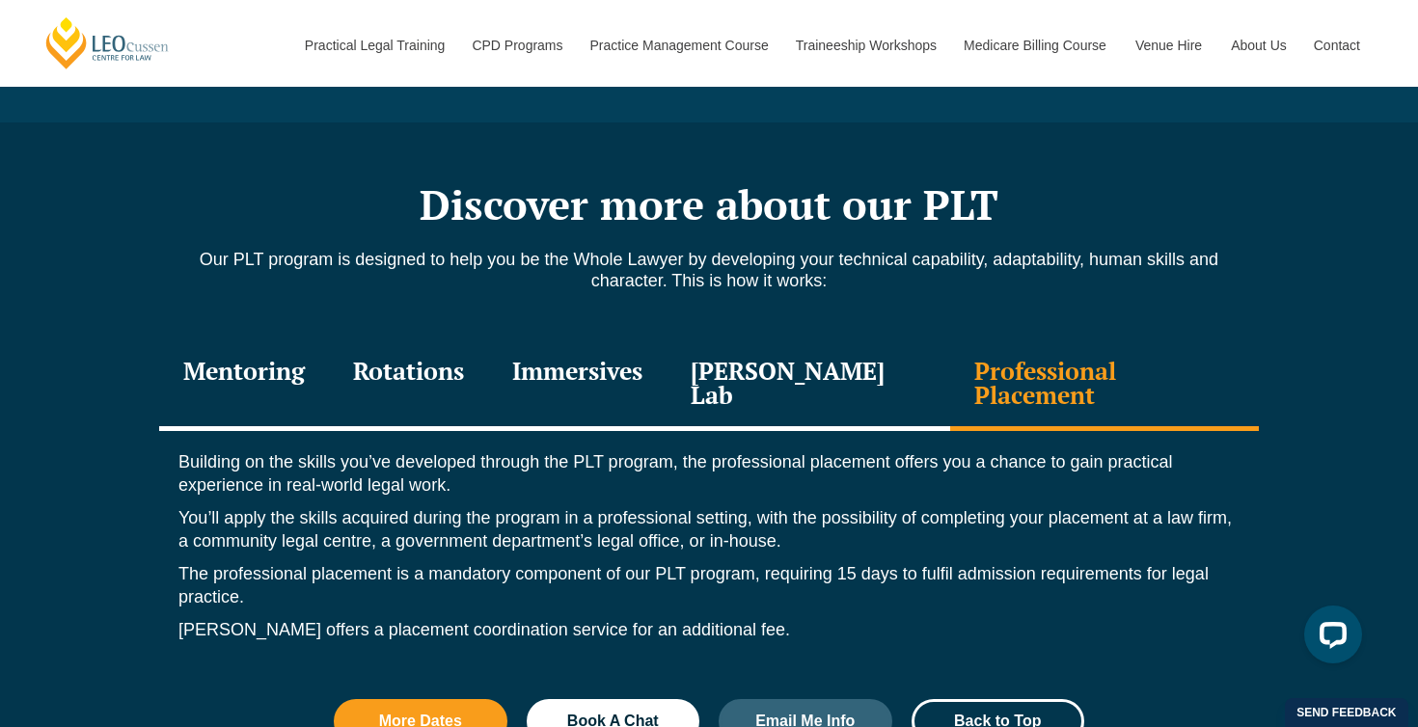
scroll to position [2349, 0]
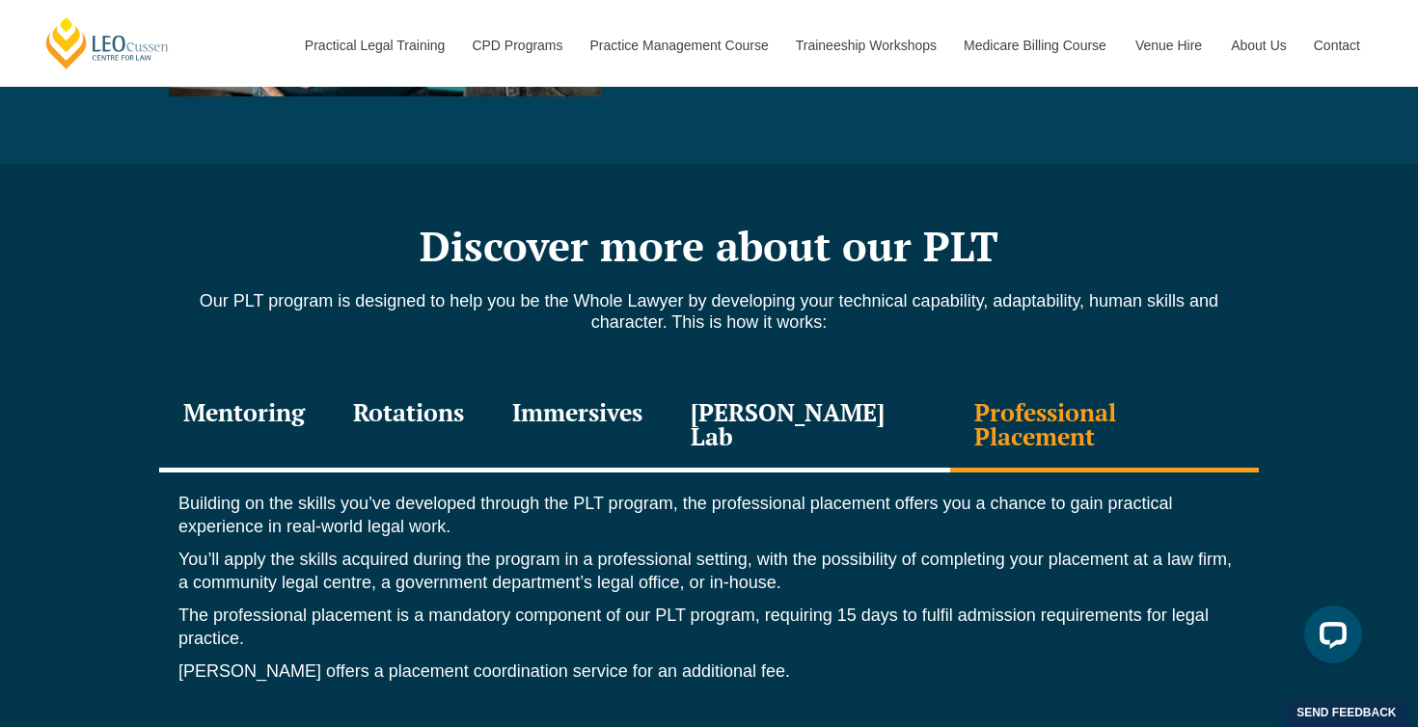
click at [292, 412] on div "Mentoring" at bounding box center [244, 427] width 170 height 92
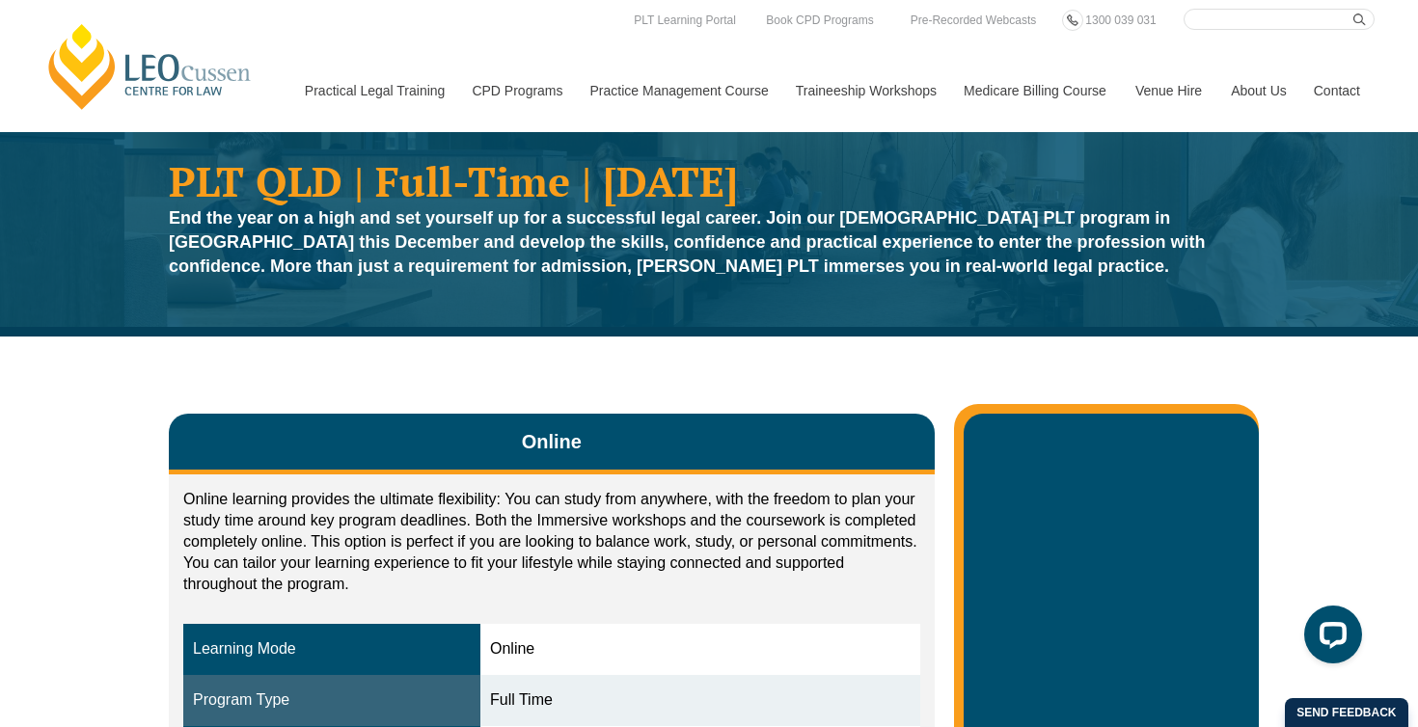
scroll to position [0, 0]
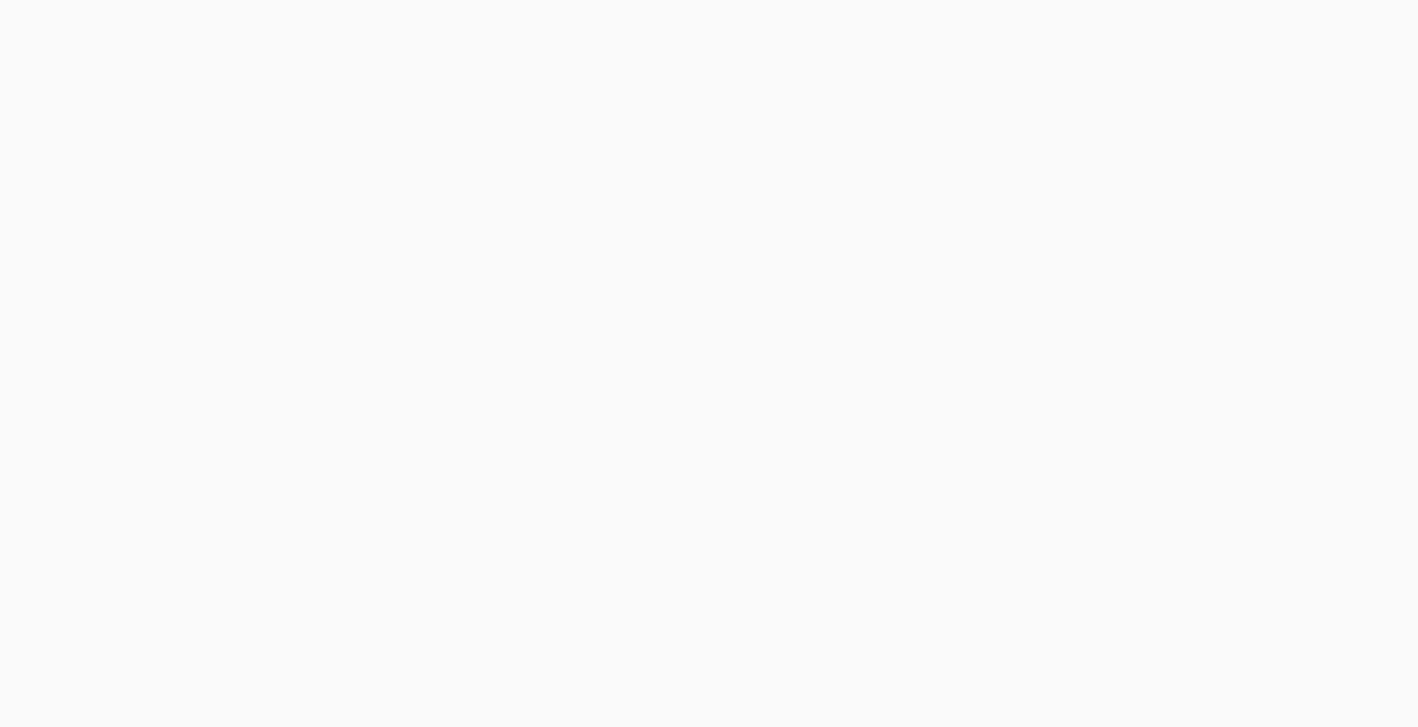
scroll to position [575, 0]
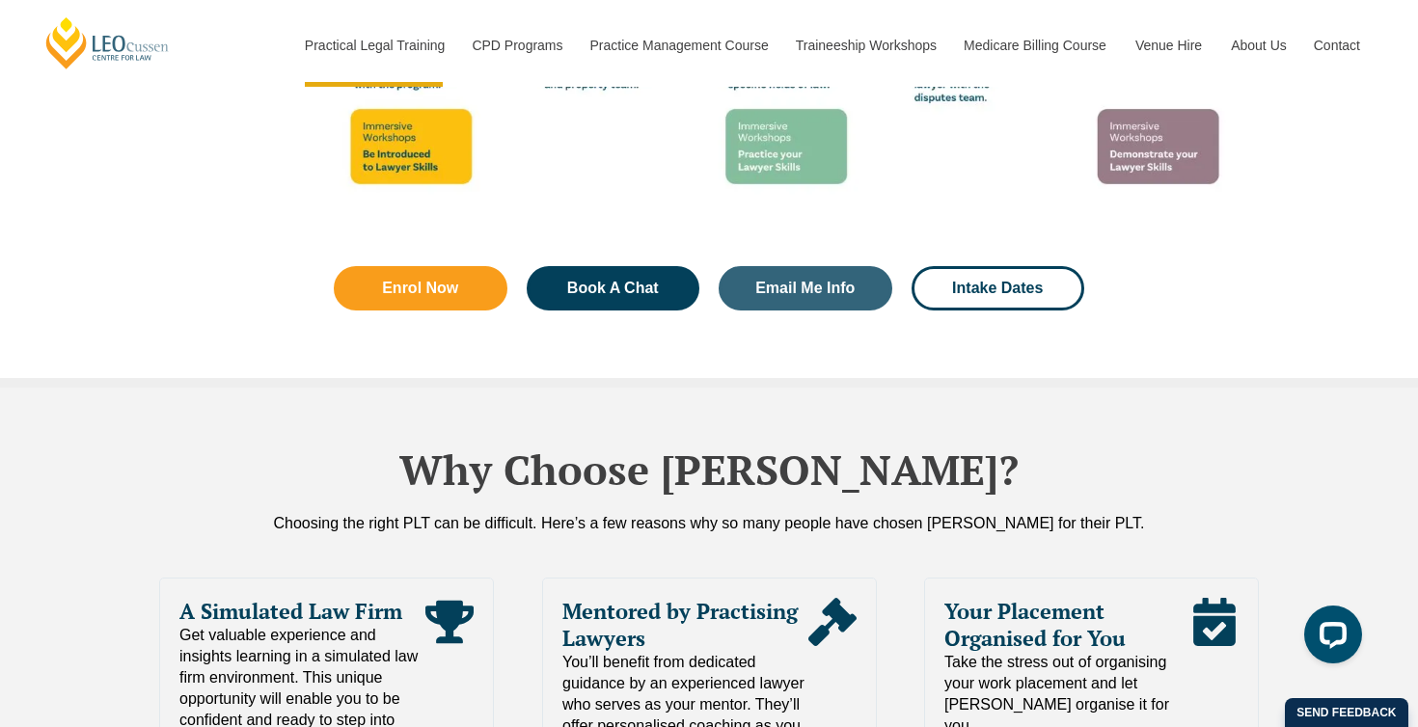
scroll to position [3861, 0]
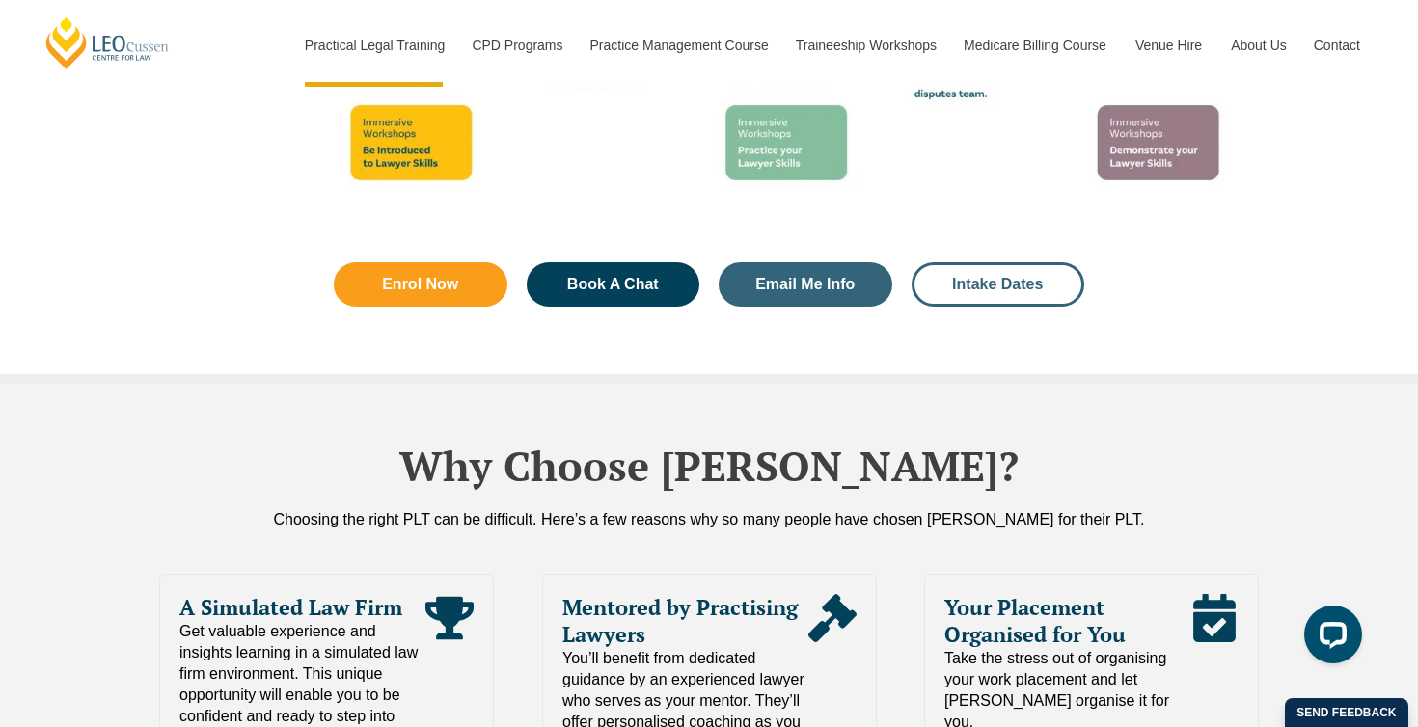
click at [1035, 277] on span "Intake Dates" at bounding box center [997, 284] width 91 height 15
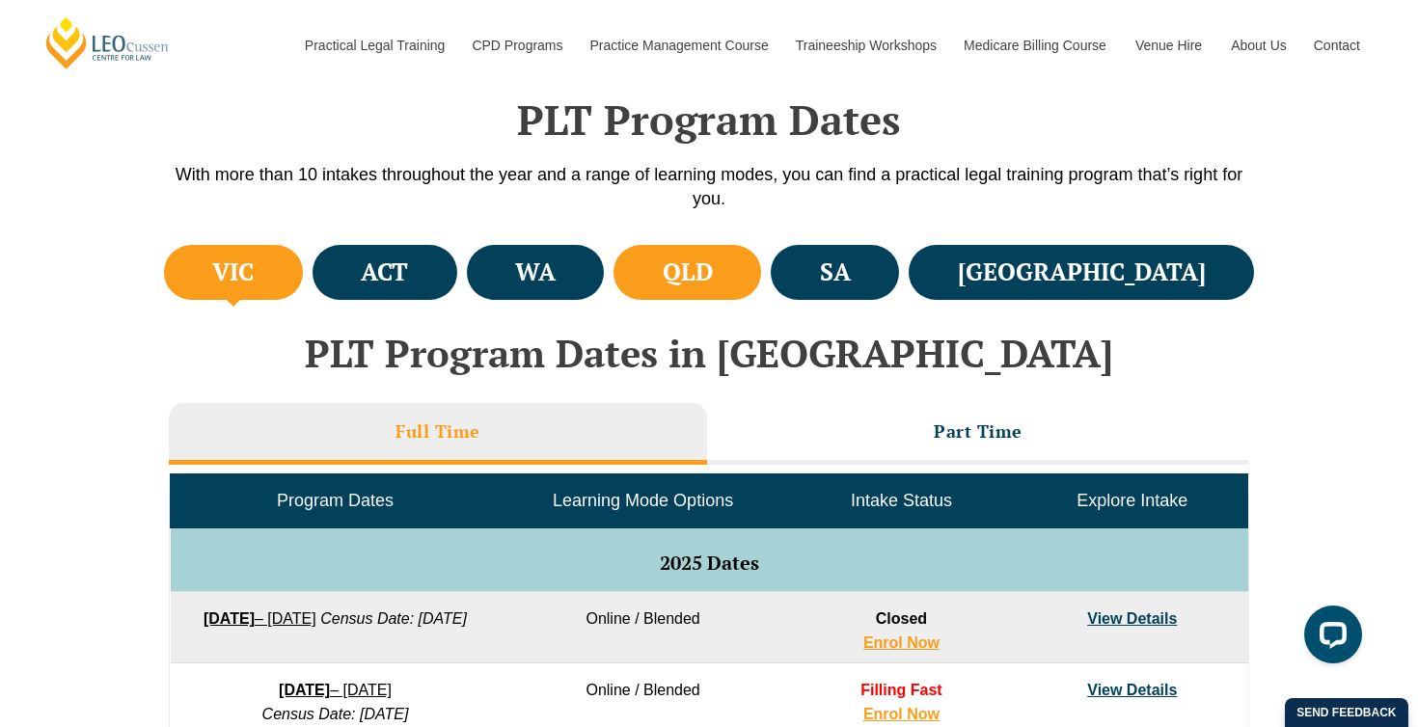
click at [761, 269] on li "QLD" at bounding box center [688, 272] width 148 height 55
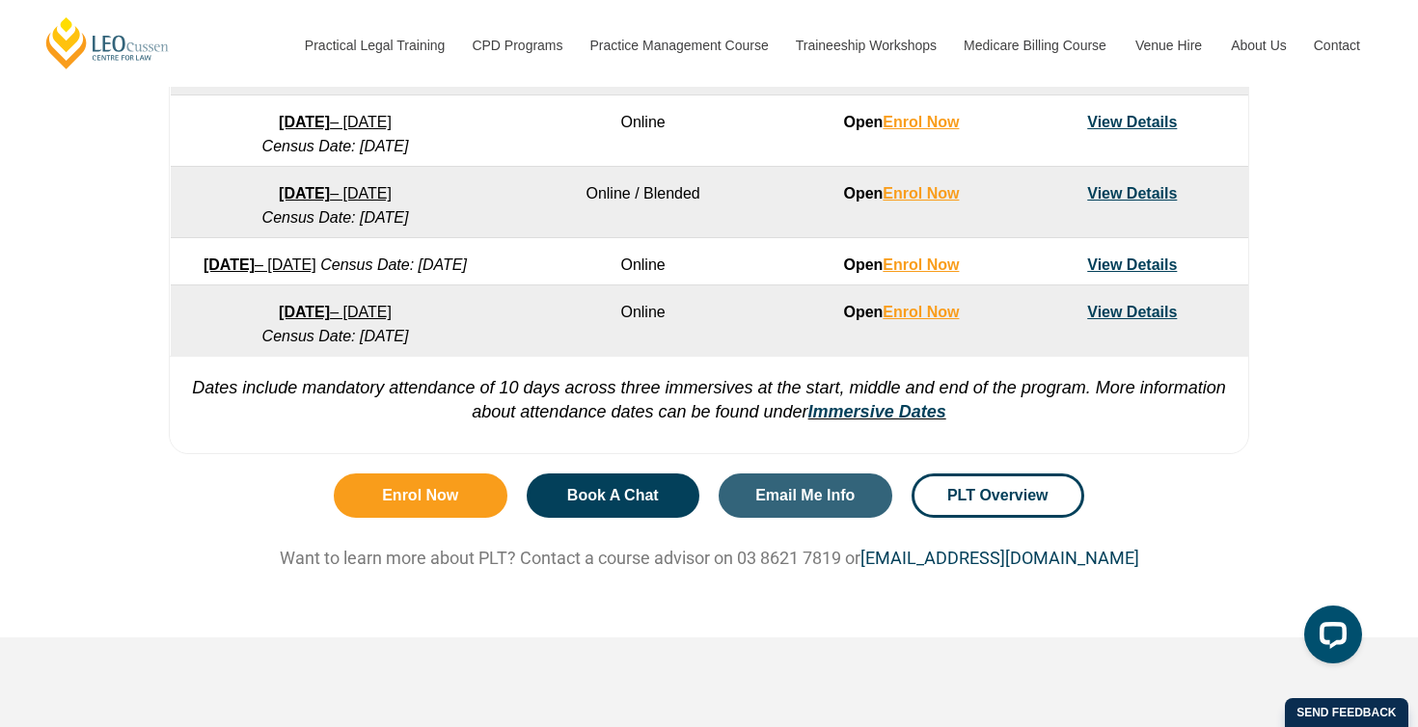
scroll to position [1497, 0]
